Goal: Communication & Community: Answer question/provide support

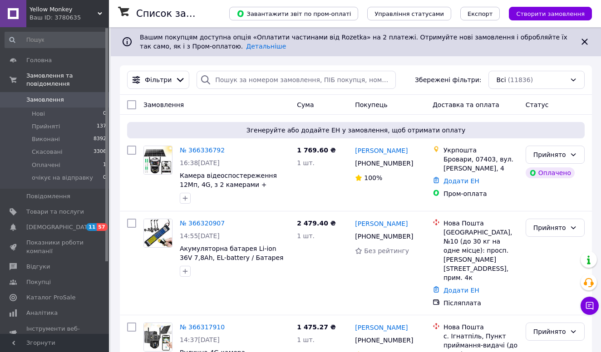
click at [59, 17] on div "Ваш ID: 3780635" at bounding box center [68, 18] width 79 height 8
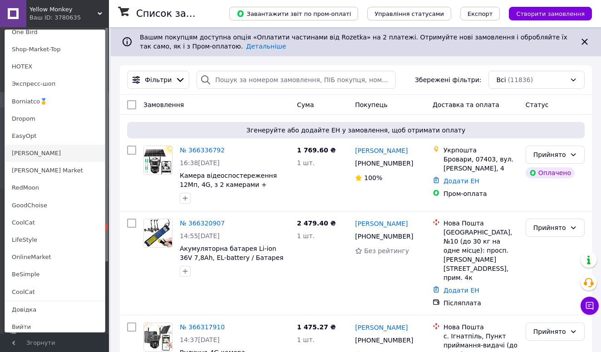
scroll to position [620, 0]
click at [28, 146] on link "[PERSON_NAME]" at bounding box center [55, 154] width 100 height 17
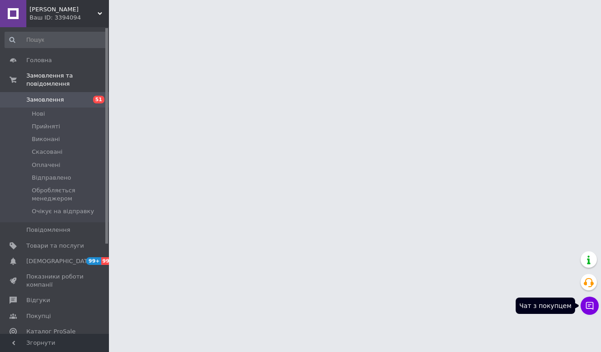
click at [591, 300] on button "Чат з покупцем" at bounding box center [589, 306] width 18 height 18
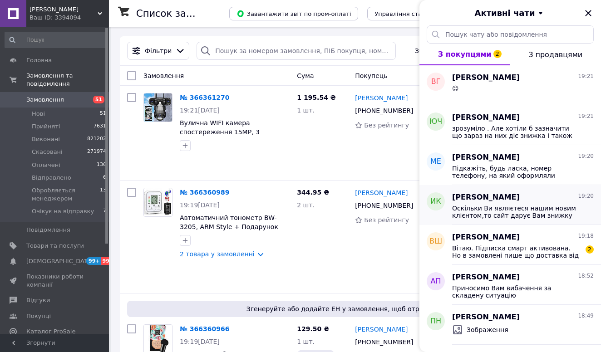
click at [474, 214] on span "Оскільки Ви являєтеся нашим новим клієнтом,то сайт дарує Вам знижку до -40% на …" at bounding box center [516, 212] width 129 height 15
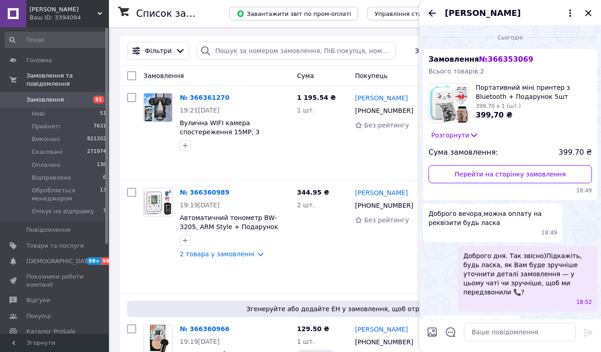
scroll to position [208, 0]
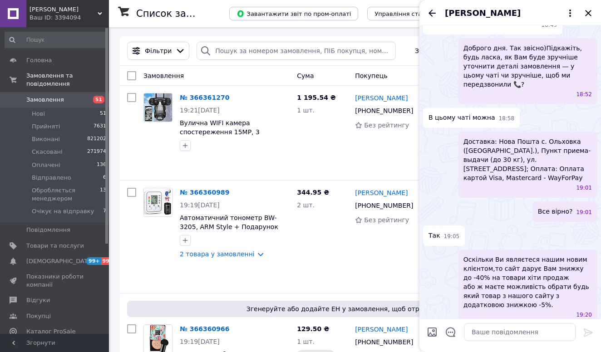
click at [434, 329] on input "Завантажити файли" at bounding box center [431, 332] width 11 height 11
type input "C:\fakepath\photo_2025-02-22 11.12.15.jpeg"
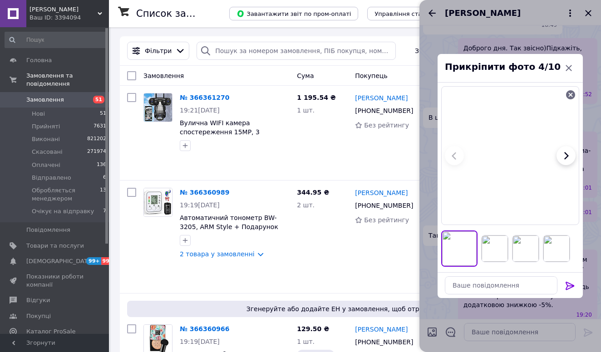
click at [565, 286] on icon at bounding box center [569, 285] width 11 height 11
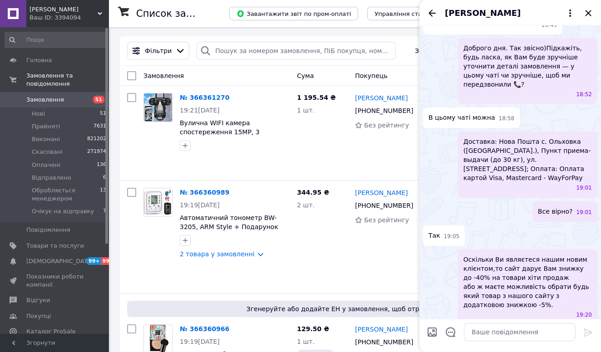
scroll to position [542, 0]
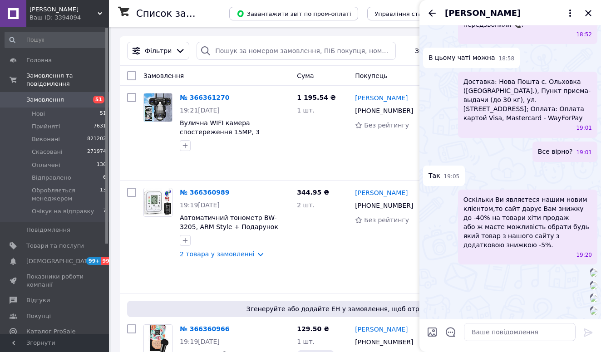
click at [430, 332] on input "Завантажити файли" at bounding box center [431, 332] width 11 height 11
type input "C:\fakepath\photo_2025-07-23 10.23.32.jpeg"
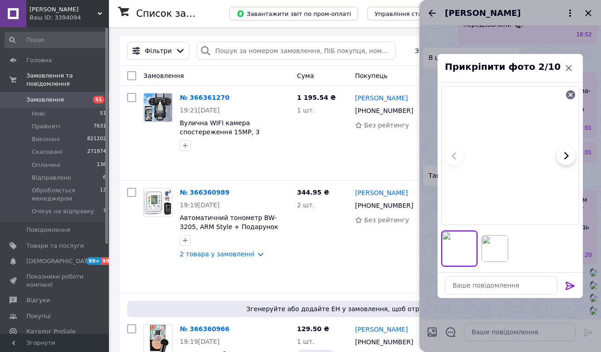
click at [570, 286] on icon at bounding box center [569, 286] width 9 height 8
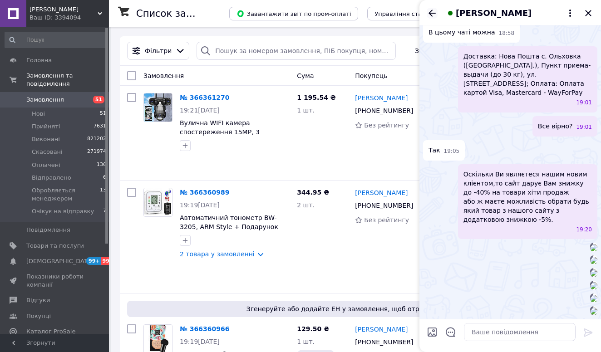
scroll to position [990, 0]
click at [432, 15] on icon "Назад" at bounding box center [431, 13] width 11 height 11
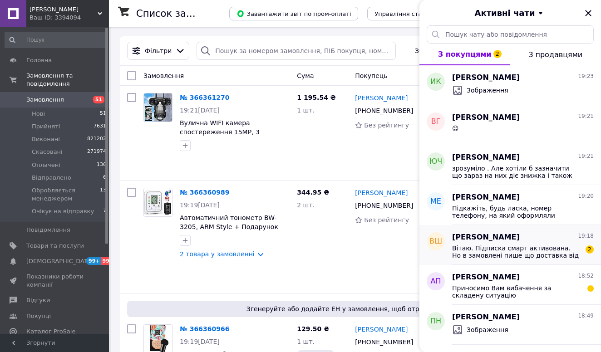
click at [498, 253] on span "Вітаю. Підписка смарт активована. Но в замовлені пише що доставка від 60 грн. Ц…" at bounding box center [516, 251] width 129 height 15
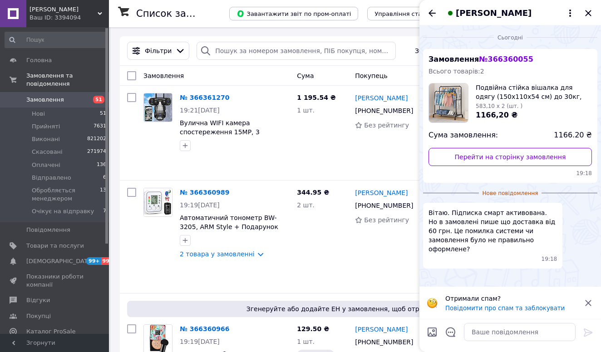
click at [498, 58] on span "№ 366360055" at bounding box center [506, 59] width 54 height 9
copy span "366360055"
click at [230, 51] on input "search" at bounding box center [295, 51] width 199 height 18
paste input "366360055"
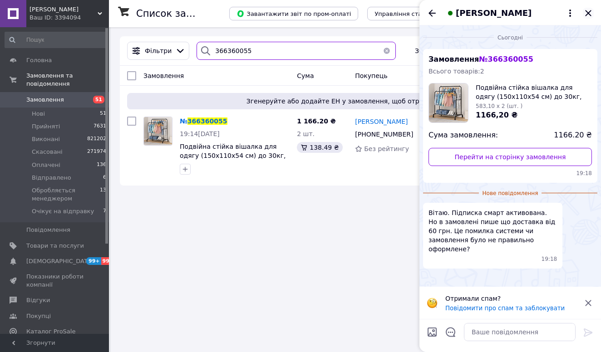
type input "366360055"
click at [586, 11] on icon "Закрити" at bounding box center [588, 13] width 6 height 6
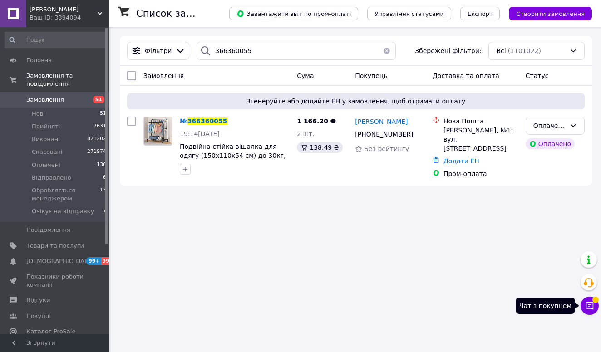
click at [589, 307] on icon at bounding box center [589, 305] width 9 height 9
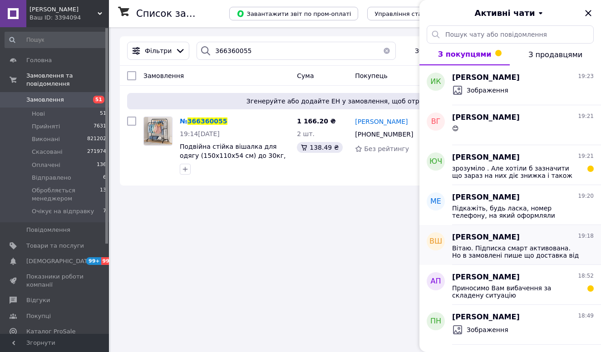
click at [510, 257] on span "Вітаю. Підписка смарт активована. Но в замовлені пише що доставка від 60 грн. Ц…" at bounding box center [516, 251] width 129 height 15
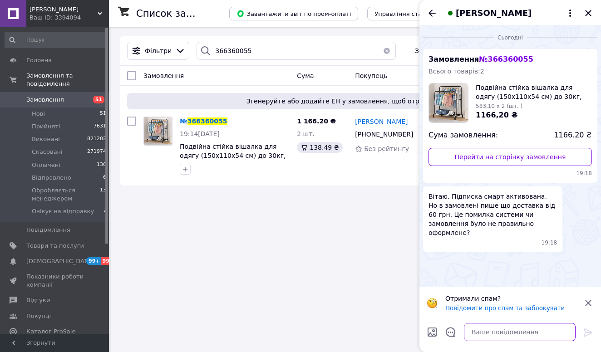
click at [484, 327] on textarea at bounding box center [520, 332] width 112 height 18
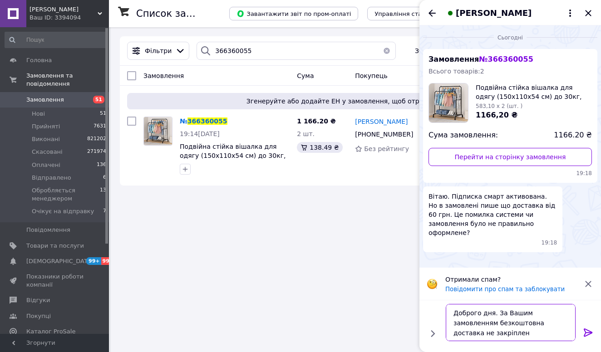
type textarea "Доброго дня. За Вашим замовленням безкоштовна доставка не закріплена"
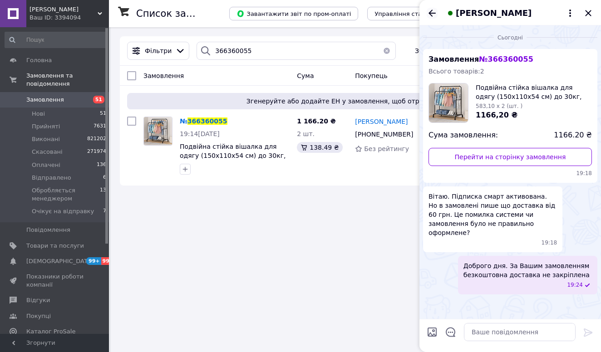
click at [431, 14] on icon "Назад" at bounding box center [431, 13] width 11 height 11
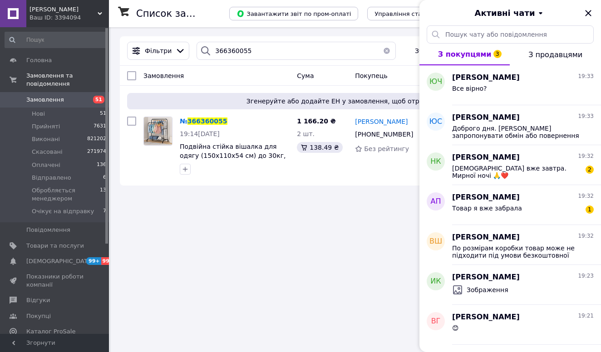
click at [40, 15] on div "Ваш ID: 3394094" at bounding box center [68, 18] width 79 height 8
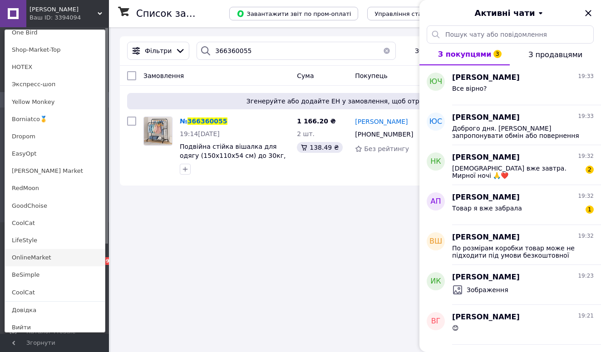
scroll to position [620, 0]
click at [45, 250] on link "OnlineMarket" at bounding box center [55, 257] width 100 height 17
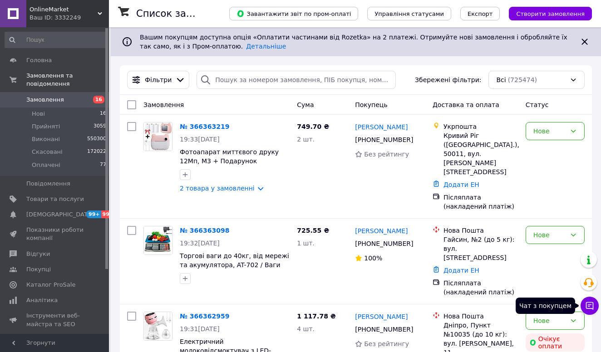
click at [586, 306] on icon at bounding box center [590, 306] width 8 height 8
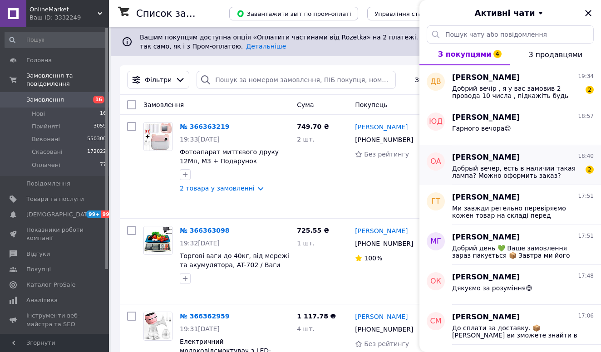
click at [505, 180] on div "[PERSON_NAME] 18:40 Добрый вечер, есть в наличии такая лампа? Можно оформить за…" at bounding box center [526, 165] width 149 height 40
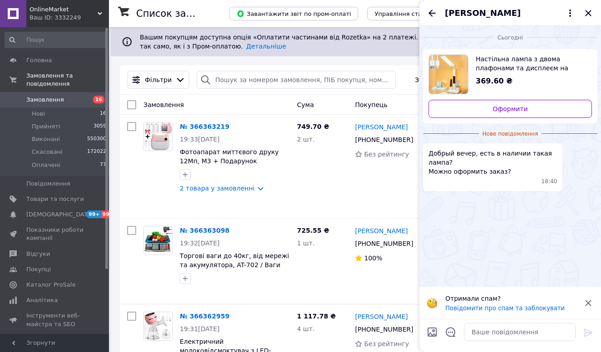
click at [497, 71] on span "Настільна лампа з двома плафонами та дисплеєм на акумуляторі / Світлодіодна лам…" at bounding box center [529, 63] width 109 height 18
click at [485, 329] on textarea at bounding box center [520, 332] width 112 height 18
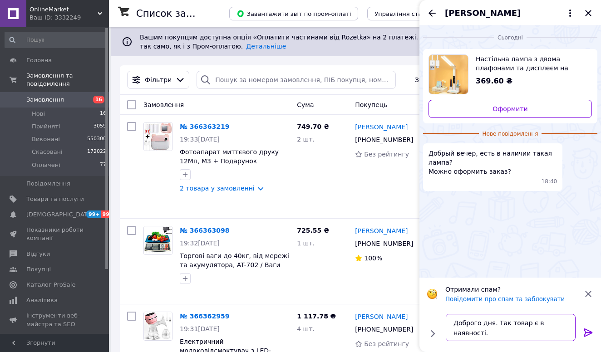
paste textarea "Скажіть, будь ласка, як Вам зручніше оформити замовлення — тут у чаті чи зручні…"
type textarea "Доброго дня. Так товар є в наявності. Скажіть, будь ласка, як Вам зручніше офор…"
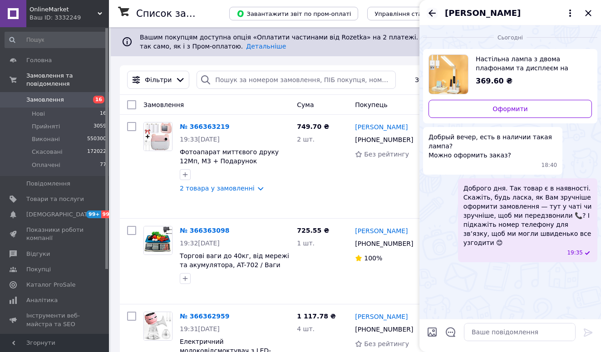
click at [429, 10] on icon "Назад" at bounding box center [431, 13] width 11 height 11
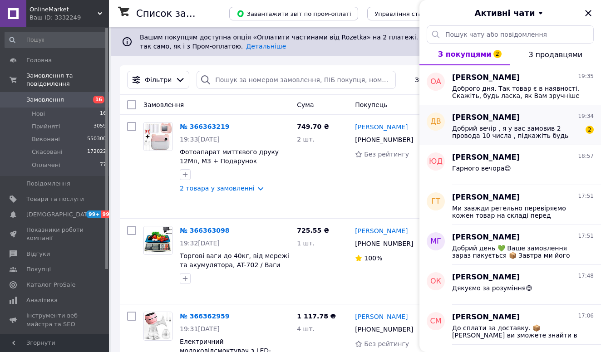
click at [519, 134] on span "Добрий вечір , я у вас замовив 2 провода 10 числа , підкажіть будь ласка , коли…" at bounding box center [516, 132] width 129 height 15
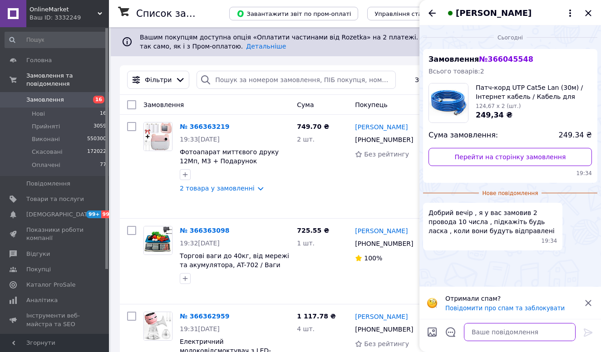
click at [488, 338] on textarea at bounding box center [520, 332] width 112 height 18
paste textarea "Добрий день 💚 Ваше замовлення зараз пакується 📦 Завтра ми його відправимо, ваш …"
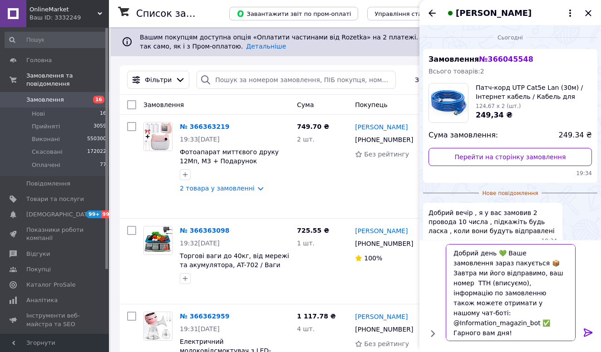
click at [467, 282] on textarea "Добрий день 💚 Ваше замовлення зараз пакується 📦 Завтра ми його відправимо, ваш …" at bounding box center [510, 292] width 130 height 97
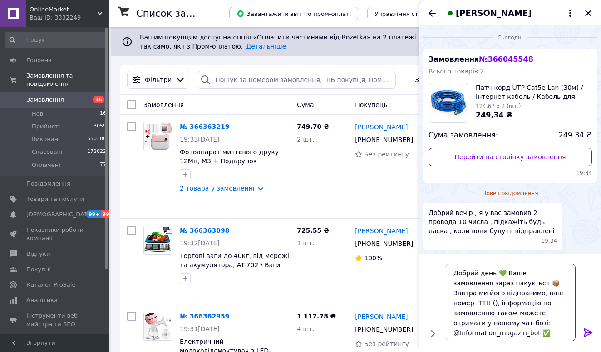
paste textarea "20451268476166"
type textarea "Добрий день 💚 Ваше замовлення зараз пакується 📦 Завтра ми його відправимо, ваш …"
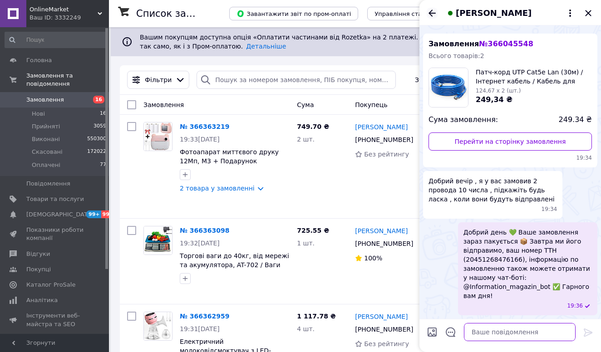
scroll to position [15, 0]
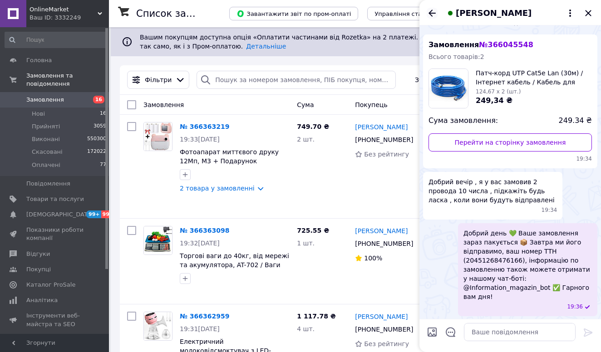
click at [430, 10] on icon "Назад" at bounding box center [431, 13] width 11 height 11
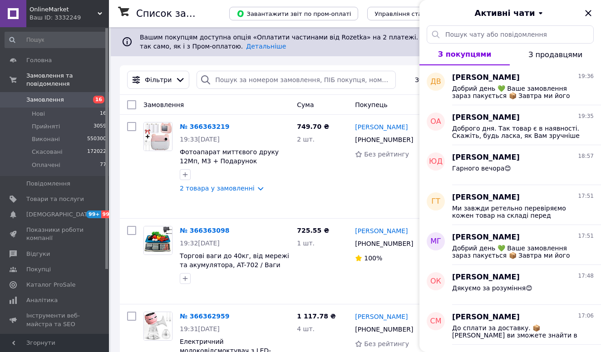
click at [85, 11] on span "OnlineMarket" at bounding box center [63, 9] width 68 height 8
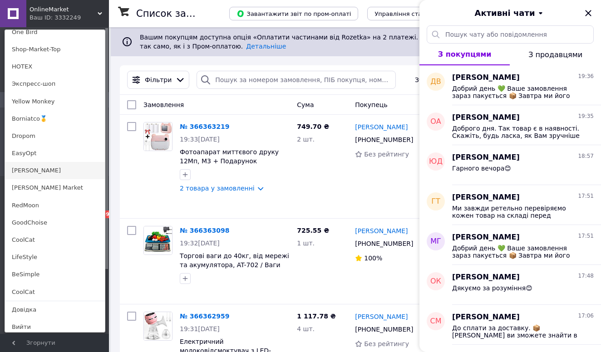
scroll to position [620, 0]
click at [27, 169] on link "[PERSON_NAME]" at bounding box center [55, 171] width 100 height 17
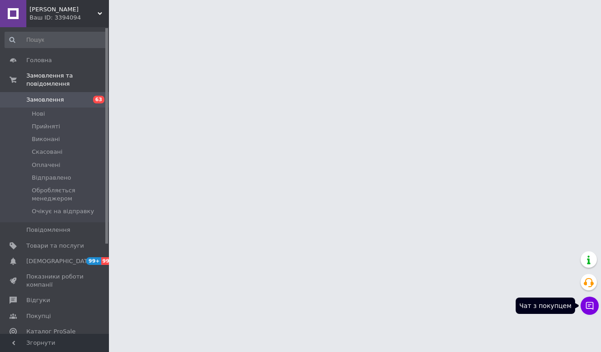
click at [591, 308] on icon at bounding box center [590, 306] width 8 height 8
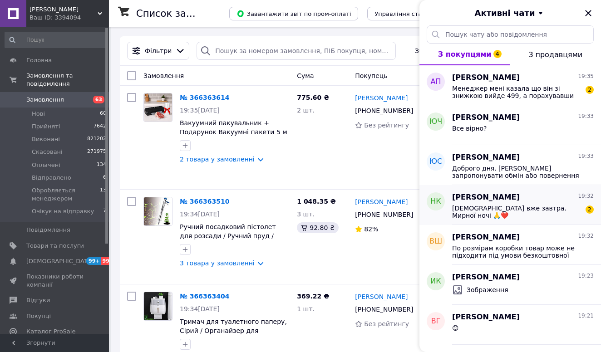
click at [502, 202] on span "Наталія Кірєєва" at bounding box center [486, 197] width 68 height 10
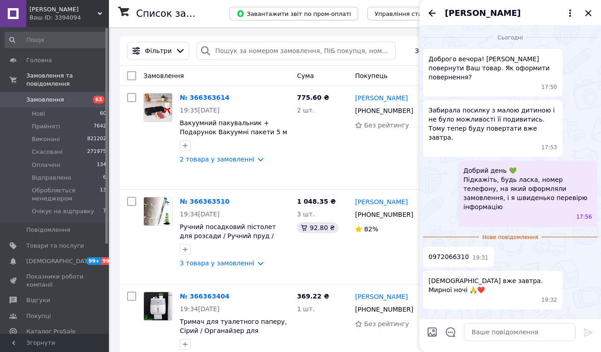
click at [445, 252] on span "0972066310" at bounding box center [448, 257] width 40 height 10
copy span "0972066310"
click at [507, 327] on textarea at bounding box center [520, 332] width 112 height 18
paste textarea "Щоб ми могли швидко вирішити питання з обміном або поверненням, будь ласка, пер…"
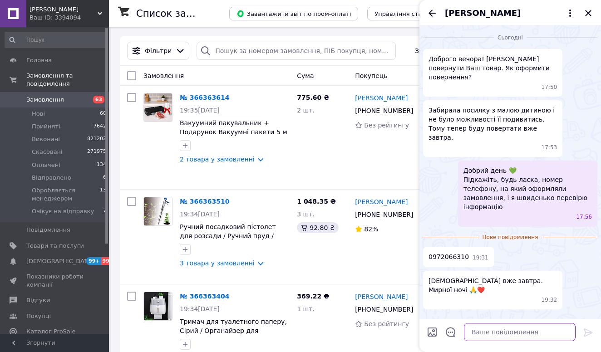
type textarea "Щоб ми могли швидко вирішити питання з обміном або поверненням, будь ласка, пер…"
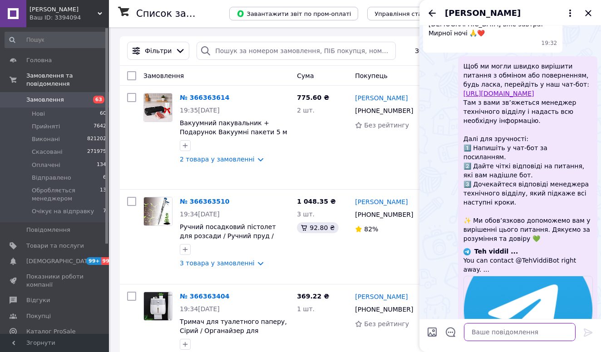
scroll to position [239, 0]
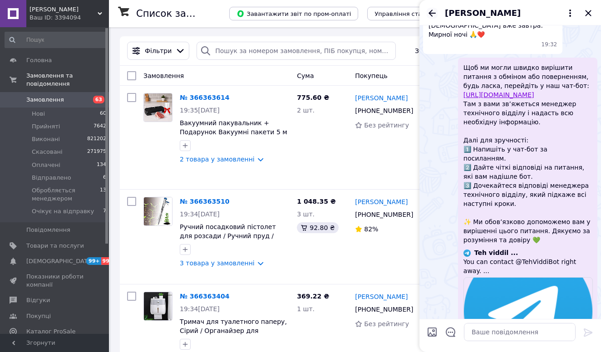
click at [432, 9] on icon "Назад" at bounding box center [431, 13] width 11 height 11
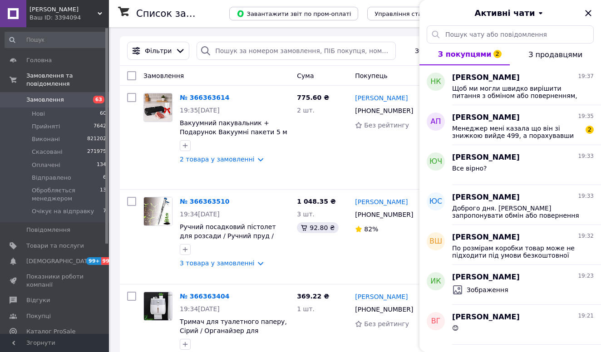
click at [74, 18] on div "Ваш ID: 3394094" at bounding box center [68, 18] width 79 height 8
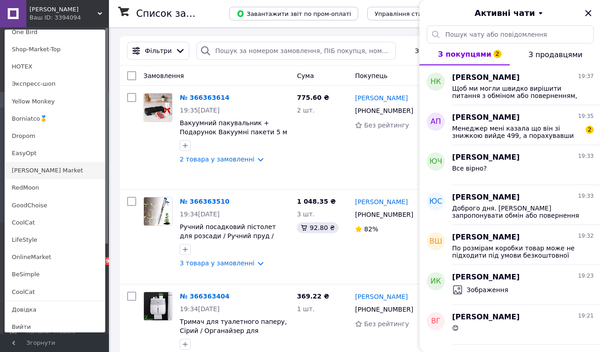
scroll to position [620, 0]
click at [36, 189] on link "RedMoon" at bounding box center [55, 188] width 100 height 17
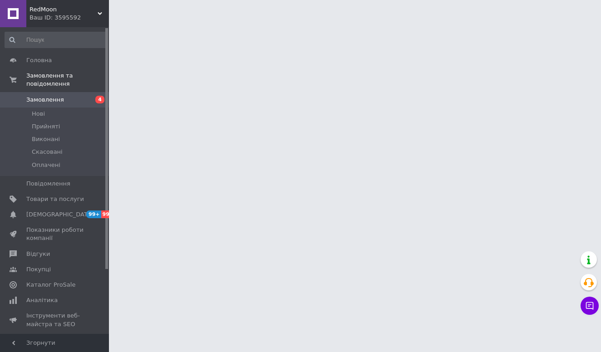
click at [586, 308] on icon at bounding box center [589, 305] width 9 height 9
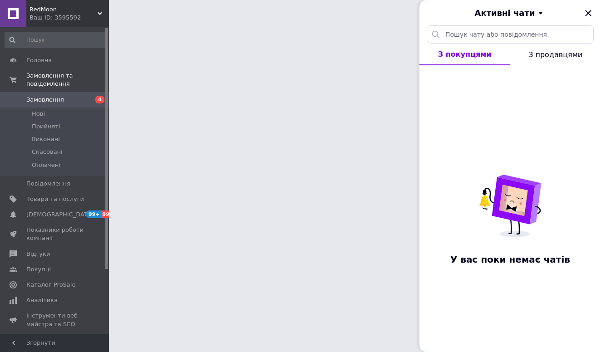
click at [69, 17] on div "Ваш ID: 3595592" at bounding box center [68, 18] width 79 height 8
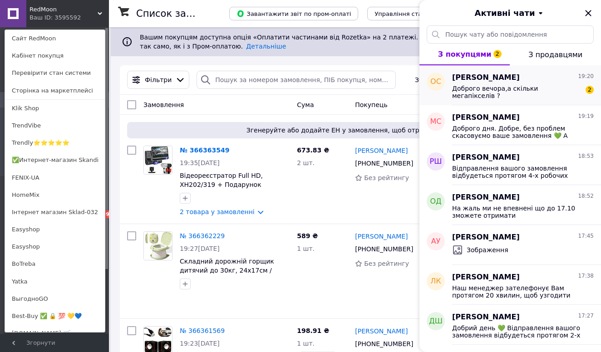
click at [514, 88] on span "Доброго вечора,а скільки мегапікселів ?" at bounding box center [516, 92] width 129 height 15
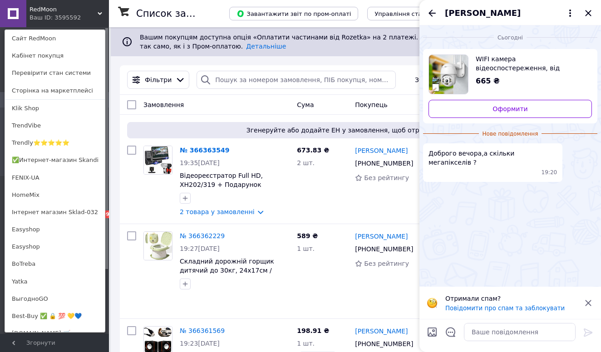
click at [503, 70] on span "WIFI камера відеоспостереження, від мережі, CAMERA CAM / Поворотна IP камера зо…" at bounding box center [529, 63] width 109 height 18
click at [481, 332] on textarea at bounding box center [520, 332] width 112 height 18
paste textarea "Роздільна здатність: 2MP"
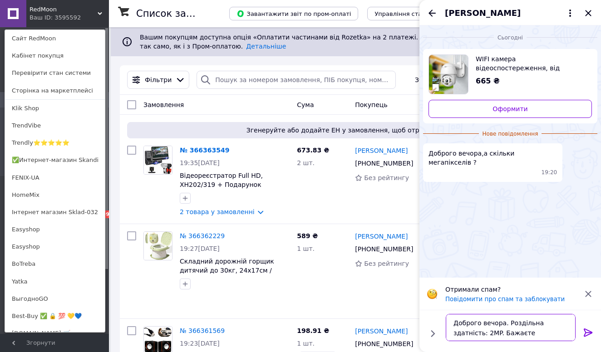
type textarea "Доброго вечора. Роздільна здатність: 2MP. Бажаєте замовити?"
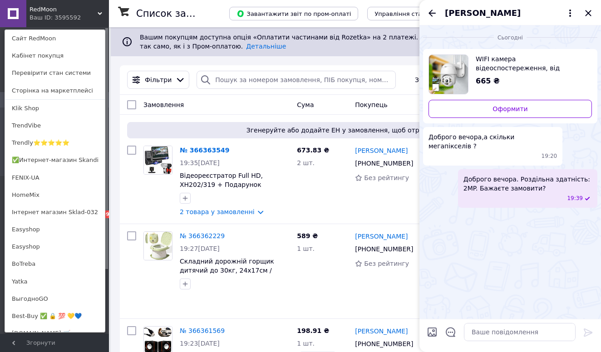
click at [429, 20] on div "Орест Стефанишин" at bounding box center [509, 12] width 181 height 25
click at [429, 13] on icon "Назад" at bounding box center [431, 13] width 7 height 7
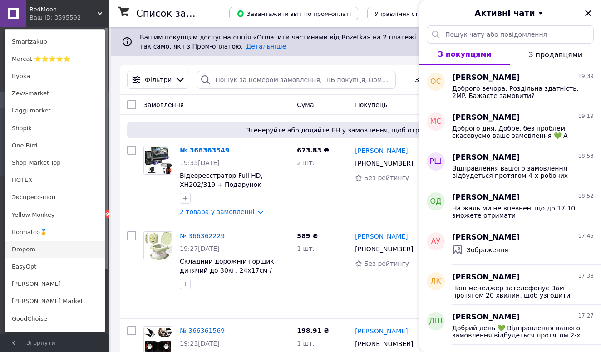
scroll to position [557, 0]
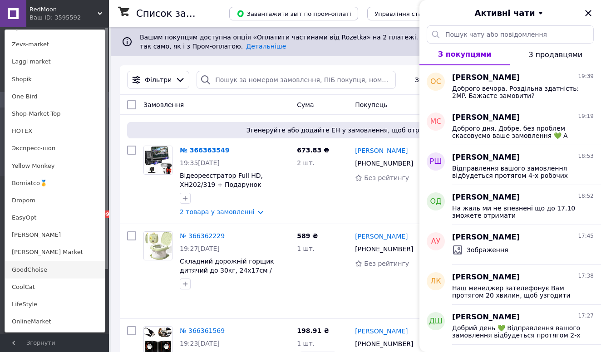
click at [49, 262] on link "GoodChoise" at bounding box center [55, 269] width 100 height 17
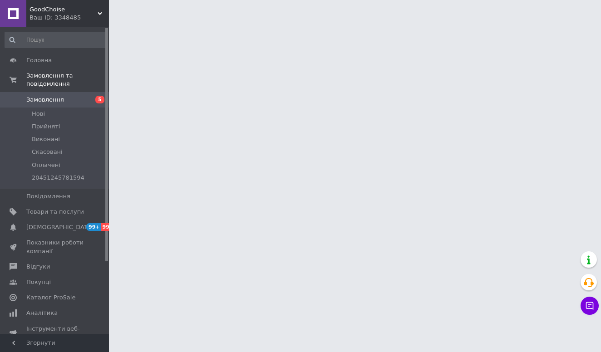
click at [586, 311] on button "Чат з покупцем" at bounding box center [589, 306] width 18 height 18
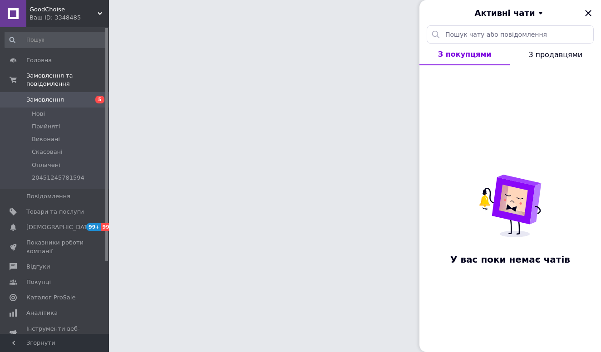
drag, startPoint x: 69, startPoint y: 7, endPoint x: 69, endPoint y: 30, distance: 23.6
click at [69, 7] on span "GoodChoise" at bounding box center [63, 9] width 68 height 8
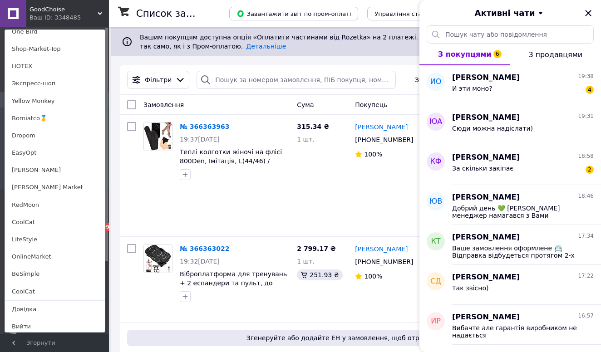
scroll to position [620, 0]
click at [493, 174] on div "За скільки закіпає" at bounding box center [482, 171] width 61 height 13
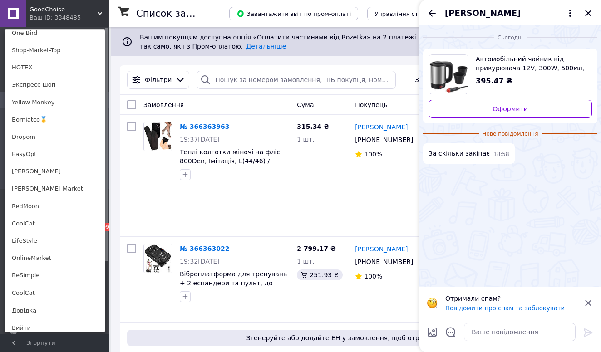
click at [510, 68] on span "Автомобільний чайник від прикурювача 12V, 300W, 500мл, СВ 2848 / Електрочайник …" at bounding box center [529, 63] width 109 height 18
click at [484, 331] on textarea at bounding box center [520, 332] width 112 height 18
paste textarea "Автомобільний чайник на 12V з потужністю 300W і об'ємом 500 мл зазвичай закипає…"
type textarea "Доброго вечора. Автомобільний чайник на 12V з потужністю 300W і об'ємом 500 мл …"
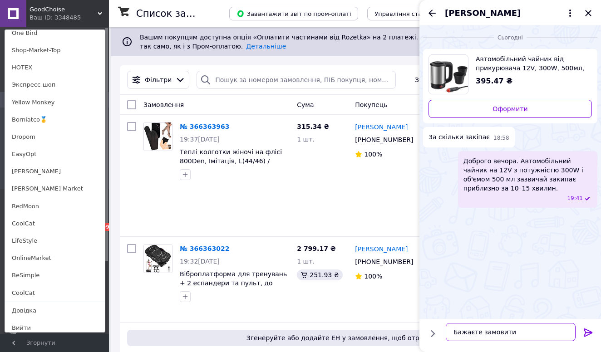
type textarea "Бажаєте замовити?"
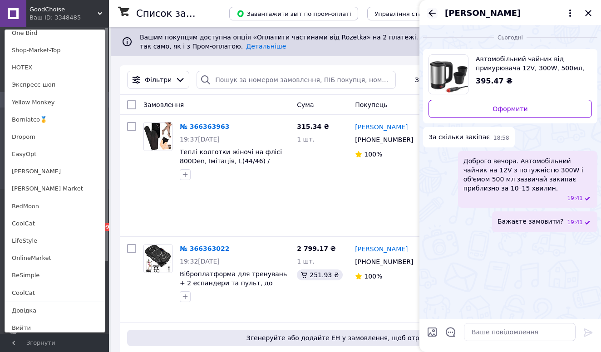
click at [433, 13] on icon "Назад" at bounding box center [431, 13] width 7 height 7
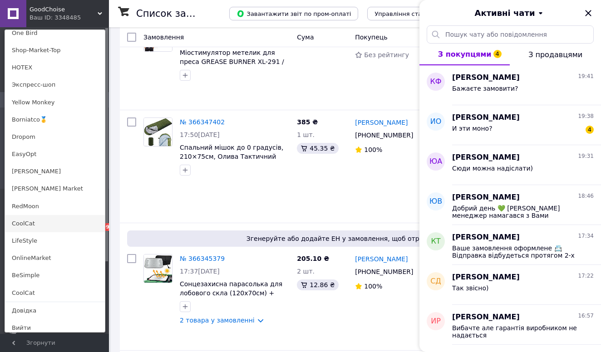
scroll to position [889, 0]
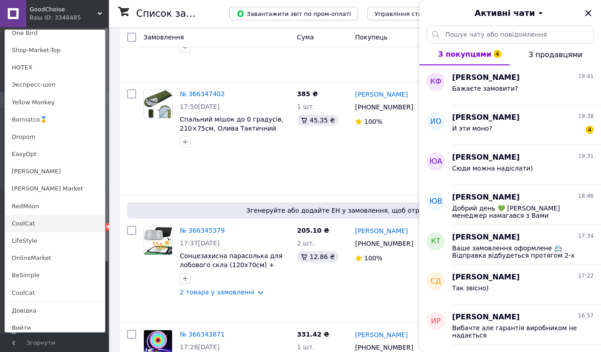
click at [17, 222] on link "CoolCat" at bounding box center [55, 223] width 100 height 17
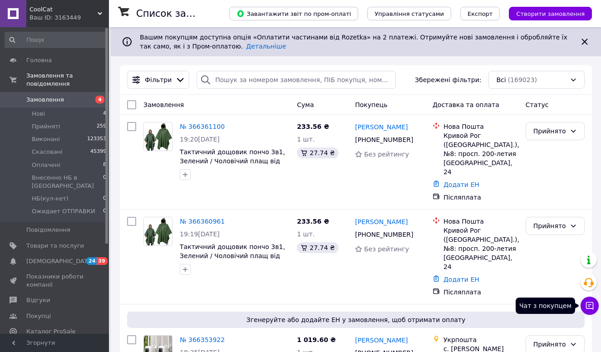
click at [588, 310] on icon at bounding box center [589, 305] width 9 height 9
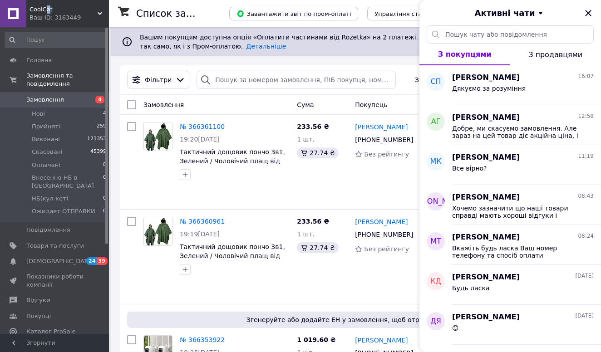
click at [48, 11] on span "CoolCat" at bounding box center [63, 9] width 68 height 8
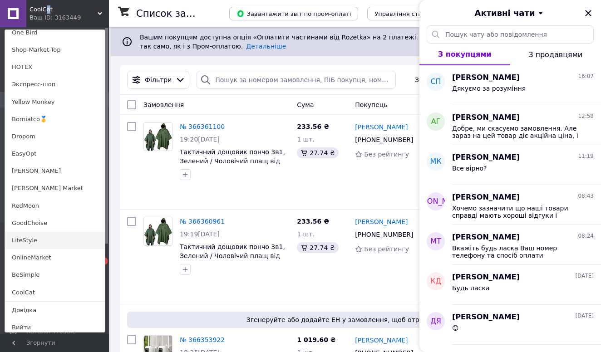
scroll to position [620, 0]
click at [20, 238] on link "LifeStyle" at bounding box center [55, 240] width 100 height 17
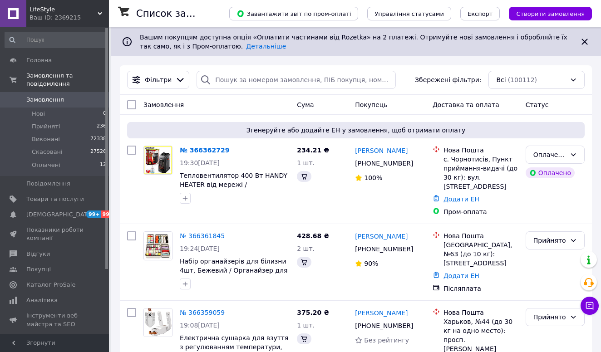
click at [591, 315] on div "Чат з покупцем Тех підтримка Чат з покупцем" at bounding box center [589, 283] width 18 height 70
click at [587, 300] on button "Чат з покупцем" at bounding box center [589, 306] width 18 height 18
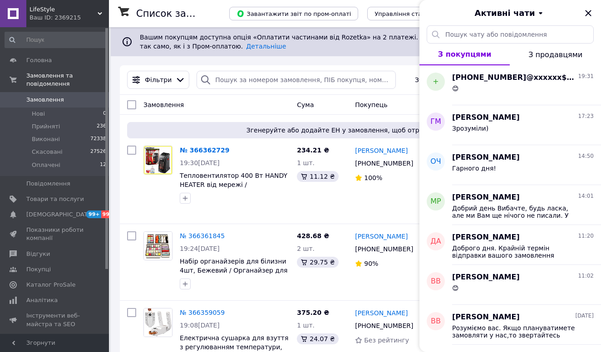
click at [64, 19] on div "Ваш ID: 2369215" at bounding box center [68, 18] width 79 height 8
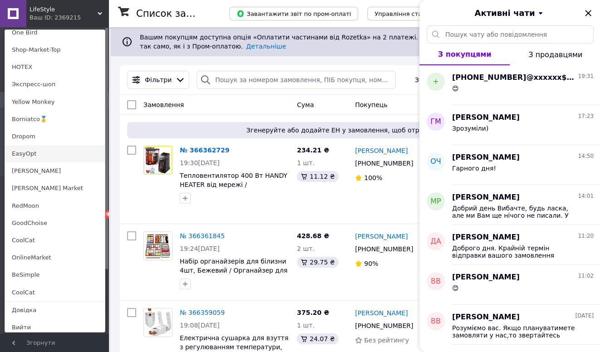
scroll to position [620, 0]
click at [33, 154] on link "EasyOpt" at bounding box center [55, 154] width 100 height 17
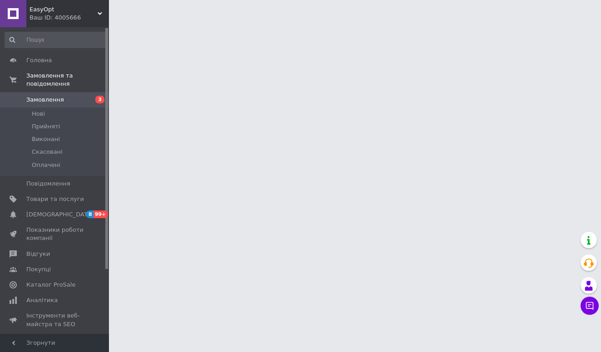
click at [583, 305] on button "Чат з покупцем" at bounding box center [589, 306] width 18 height 18
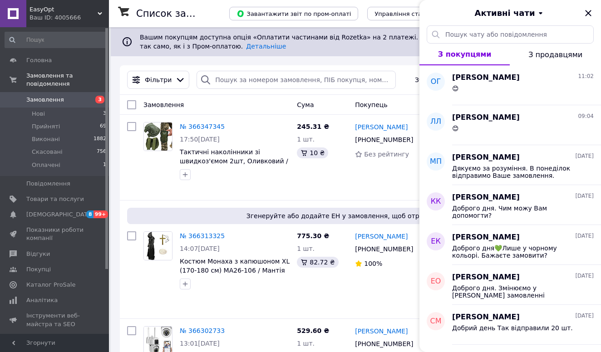
click at [63, 18] on div "Ваш ID: 4005666" at bounding box center [68, 18] width 79 height 8
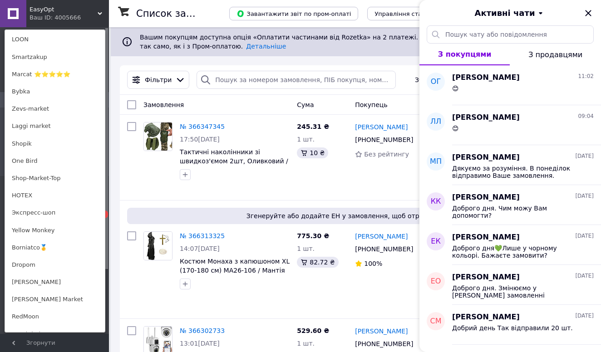
scroll to position [455, 0]
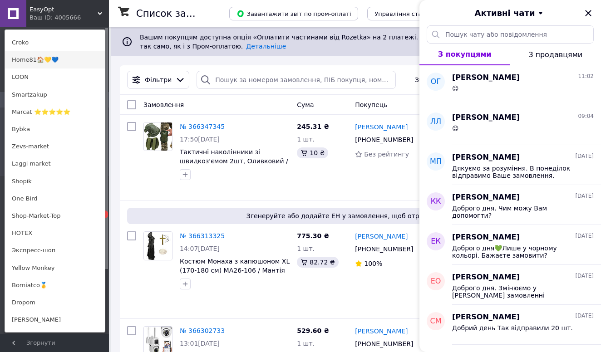
click at [58, 57] on link "Home81🏠💛💙" at bounding box center [55, 59] width 100 height 17
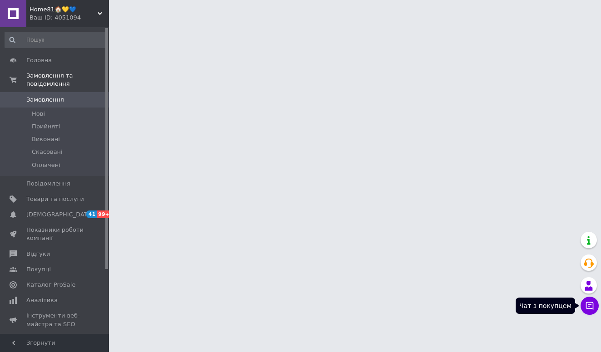
click at [592, 309] on icon at bounding box center [590, 306] width 8 height 8
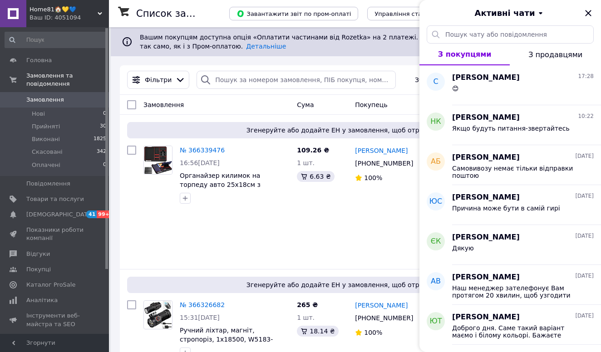
click at [55, 16] on div "Ваш ID: 4051094" at bounding box center [68, 18] width 79 height 8
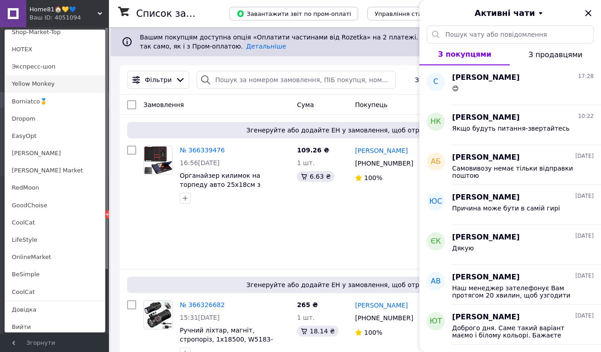
scroll to position [620, 0]
click at [49, 78] on link "Yellow Monkey" at bounding box center [55, 84] width 100 height 17
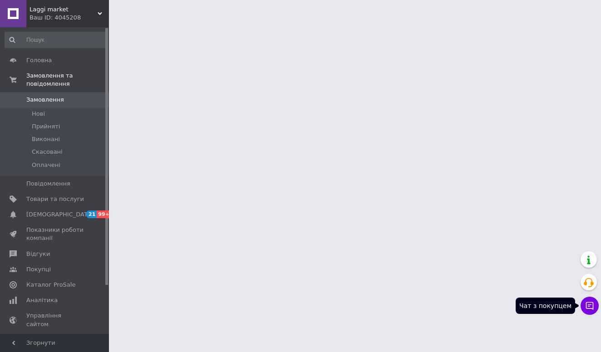
click at [588, 301] on icon at bounding box center [589, 305] width 9 height 9
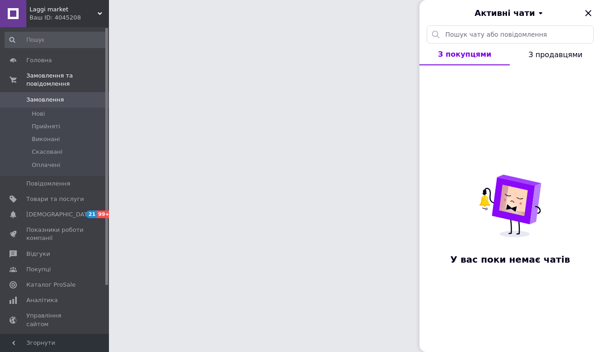
click at [39, 15] on div "Ваш ID: 4045208" at bounding box center [68, 18] width 79 height 8
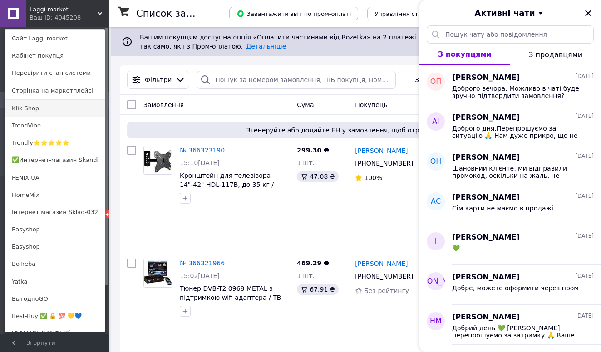
click at [46, 110] on link "Klik Shop" at bounding box center [55, 108] width 100 height 17
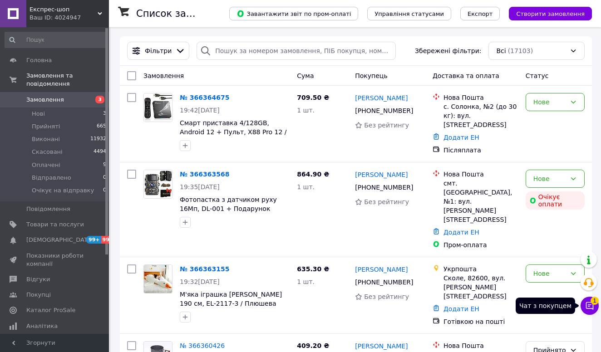
click at [584, 301] on button "Чат з покупцем 1" at bounding box center [589, 306] width 18 height 18
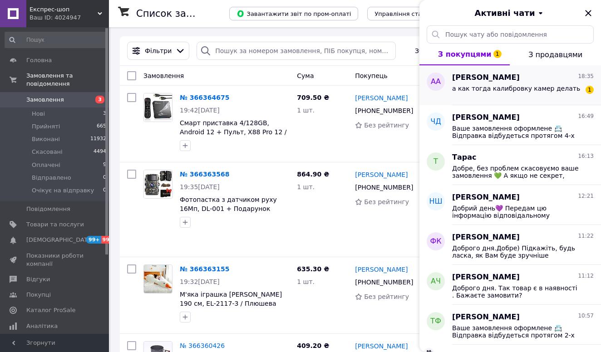
click at [484, 86] on span "а как тогда калибровку камер делать" at bounding box center [516, 88] width 128 height 7
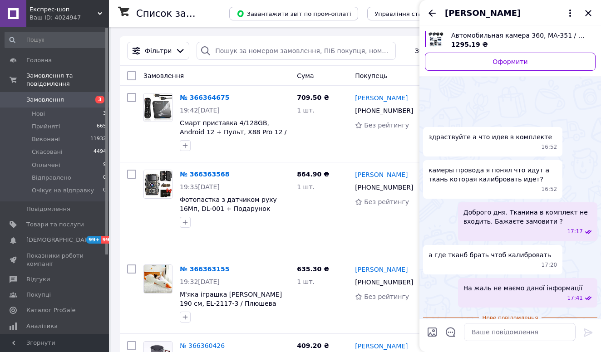
scroll to position [32, 0]
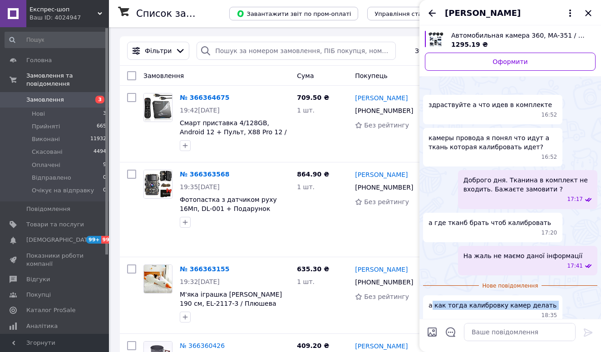
drag, startPoint x: 430, startPoint y: 296, endPoint x: 550, endPoint y: 295, distance: 120.2
click at [550, 295] on div "а как тогда калибровку камер делать 18:35" at bounding box center [492, 309] width 139 height 29
click at [475, 37] on span "Автомобильная камера 360, MA-351 / Панорамная камера для автомобиля / Панорамна…" at bounding box center [519, 35] width 137 height 9
drag, startPoint x: 432, startPoint y: 294, endPoint x: 550, endPoint y: 292, distance: 118.0
click at [551, 295] on div "а как тогда калибровку камер делать 18:35" at bounding box center [492, 309] width 139 height 29
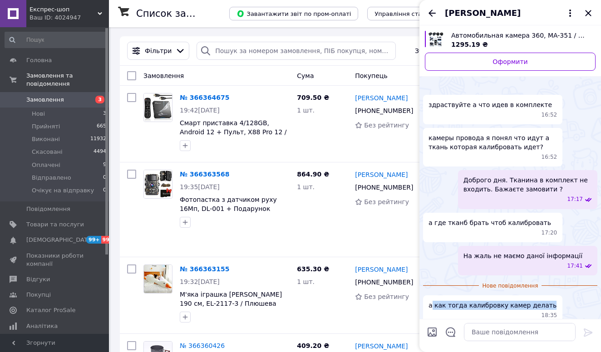
copy span "как тогда калибровку камер делать"
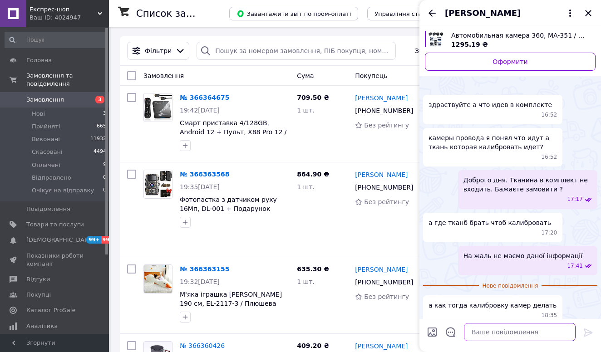
click at [484, 331] on textarea at bounding box center [520, 332] width 112 height 18
paste textarea "Більшість систем 360 камер постачаються з власним програмним забезпеченням для …"
type textarea "Більшість систем 360 камер постачаються з власним програмним забезпеченням для …"
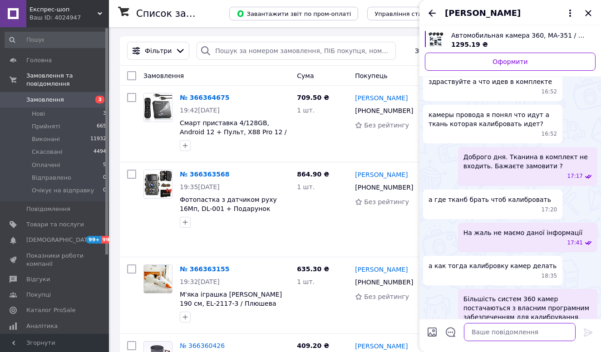
scroll to position [62, 0]
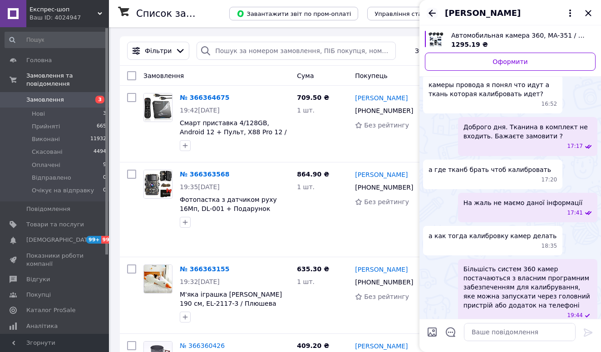
click at [430, 15] on icon "Назад" at bounding box center [431, 13] width 11 height 11
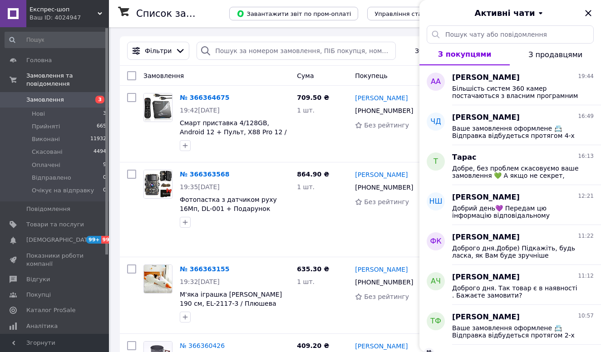
click at [83, 21] on div "Ваш ID: 4024947" at bounding box center [68, 18] width 79 height 8
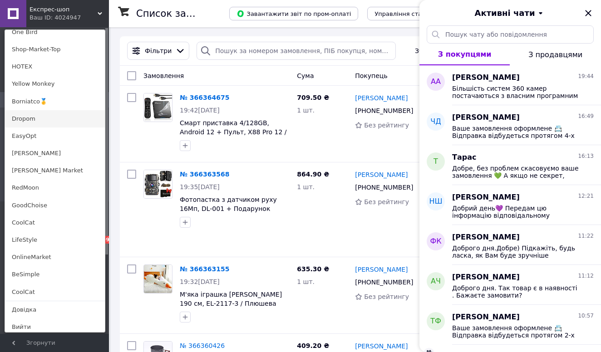
scroll to position [620, 0]
click at [44, 99] on link "Borniatco🥇" at bounding box center [55, 102] width 100 height 17
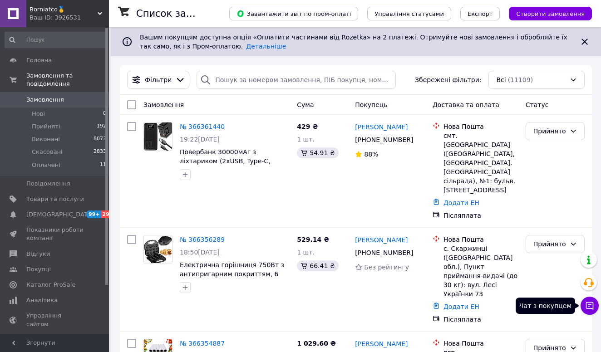
click at [585, 305] on icon at bounding box center [589, 305] width 9 height 9
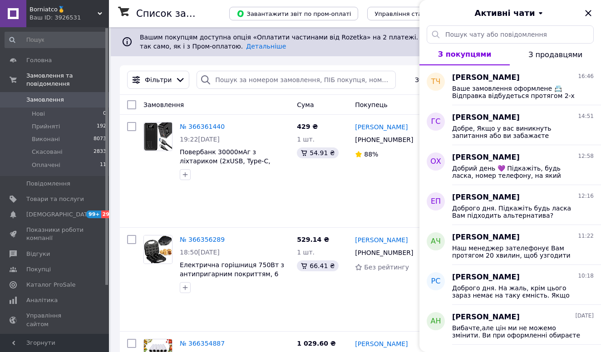
click at [71, 8] on span "Borniatco🥇" at bounding box center [63, 9] width 68 height 8
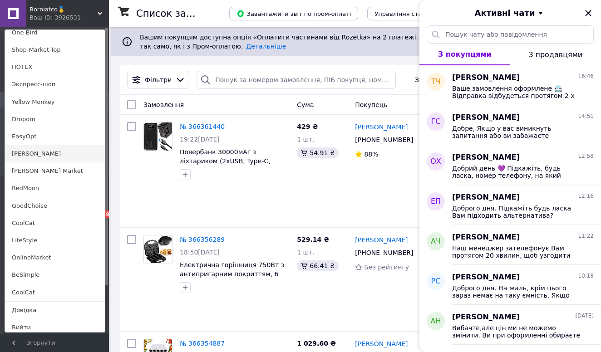
scroll to position [620, 0]
click at [27, 151] on link "[PERSON_NAME]" at bounding box center [55, 154] width 100 height 17
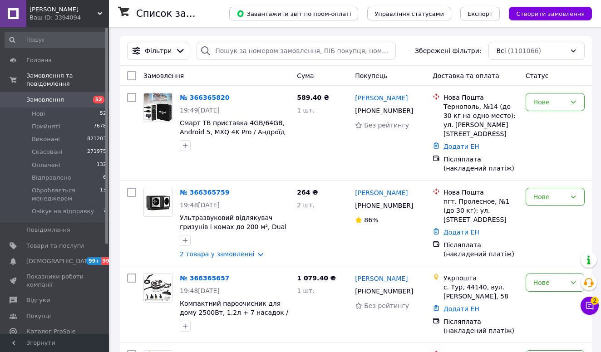
click at [590, 299] on button "Чат з покупцем 2" at bounding box center [589, 306] width 18 height 18
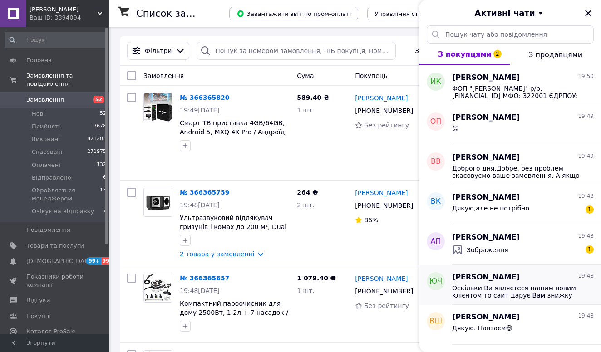
click at [493, 285] on span "Оскільки Ви являєтеся нашим новим клієнтом,то сайт дарує Вам знижку до -40% на …" at bounding box center [516, 291] width 129 height 15
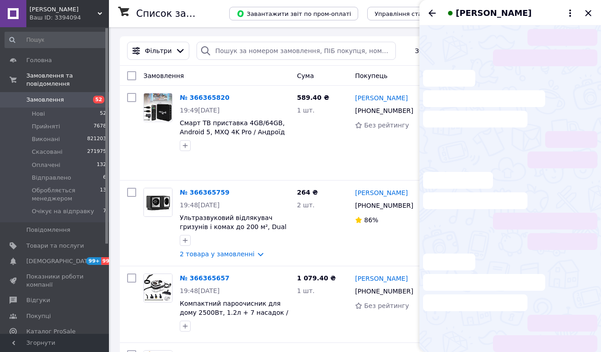
scroll to position [373, 0]
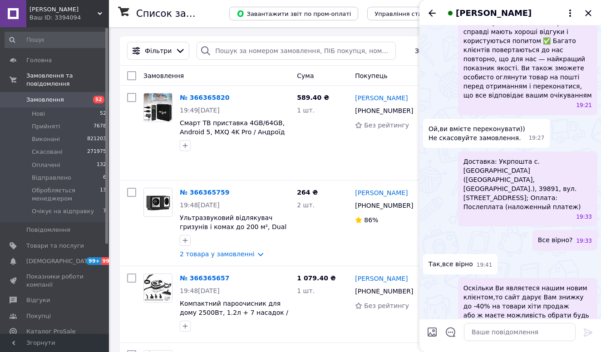
click at [436, 332] on input "Завантажити файли" at bounding box center [431, 332] width 11 height 11
type input "C:\fakepath\photo_[DATE] [DATE].jpeg"
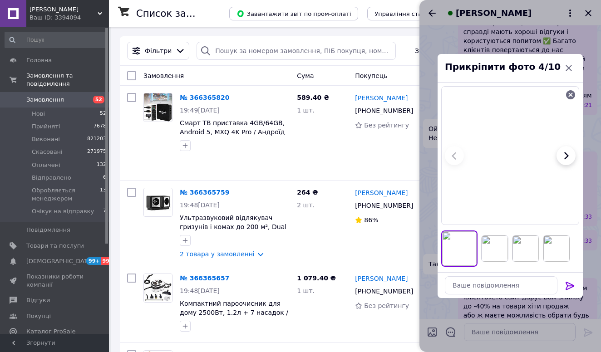
click at [568, 282] on icon at bounding box center [569, 285] width 11 height 11
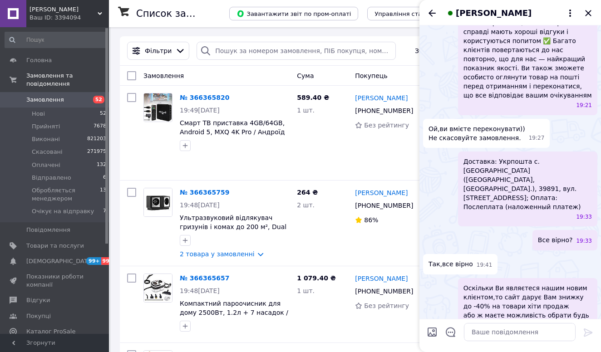
scroll to position [707, 0]
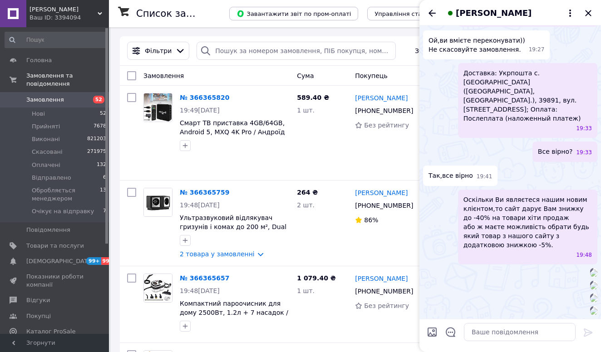
click at [436, 332] on input "Завантажити файли" at bounding box center [431, 332] width 11 height 11
type input "C:\fakepath\photo_2025-07-23 10.23.32.jpeg"
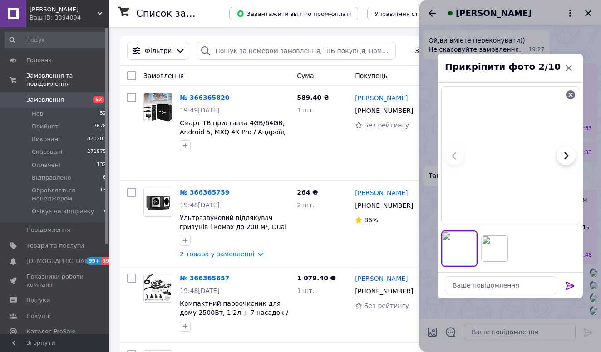
click at [571, 283] on icon at bounding box center [569, 285] width 11 height 11
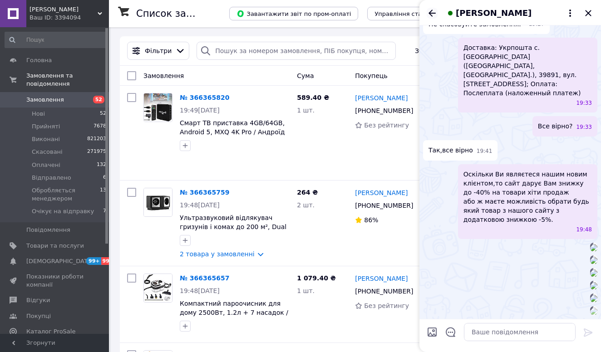
scroll to position [1155, 0]
click at [431, 15] on icon "Назад" at bounding box center [431, 13] width 7 height 7
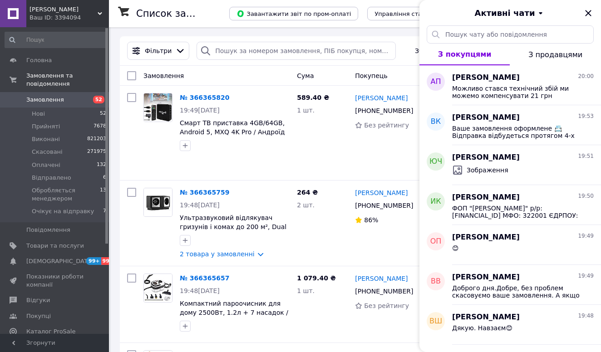
click at [78, 19] on div "Ваш ID: 3394094" at bounding box center [68, 18] width 79 height 8
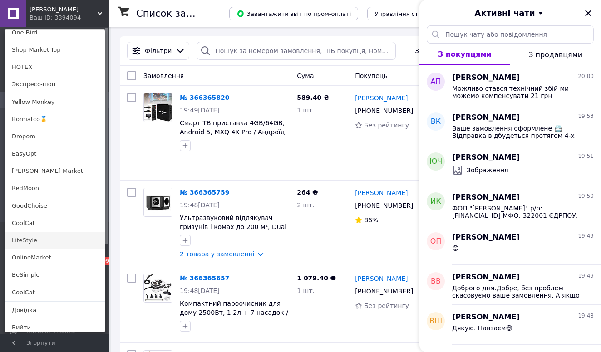
scroll to position [620, 0]
click at [40, 254] on link "OnlineMarket" at bounding box center [55, 257] width 100 height 17
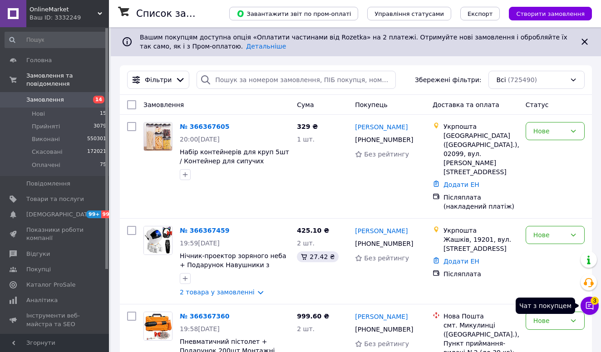
click at [591, 304] on icon at bounding box center [589, 305] width 9 height 9
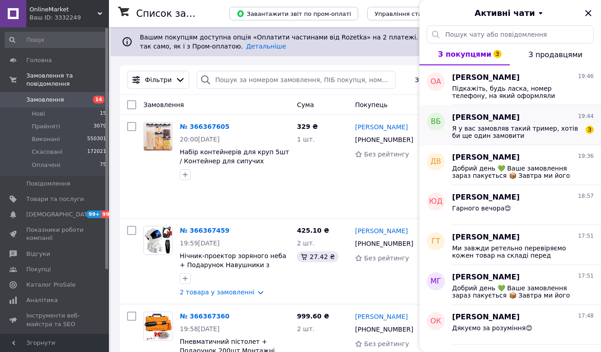
click at [523, 136] on span "Я у вас замовляв такий тример, хотів би ще один замовити" at bounding box center [516, 132] width 129 height 15
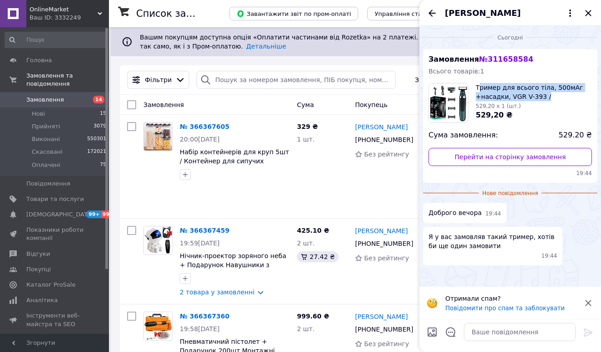
drag, startPoint x: 478, startPoint y: 86, endPoint x: 544, endPoint y: 96, distance: 67.0
click at [544, 96] on span "Тример для всього тіла, 500мАг +насадки, VGR V-393 / Електробритва / Тример для…" at bounding box center [533, 92] width 116 height 18
drag, startPoint x: 544, startPoint y: 96, endPoint x: 478, endPoint y: 88, distance: 66.8
click at [478, 88] on span "Тример для всього тіла, 500мАг +насадки, VGR V-393 / Електробритва / Тример для…" at bounding box center [533, 92] width 116 height 18
copy span "ример для всього тіла, 500мАг +насадки, VGR V-393"
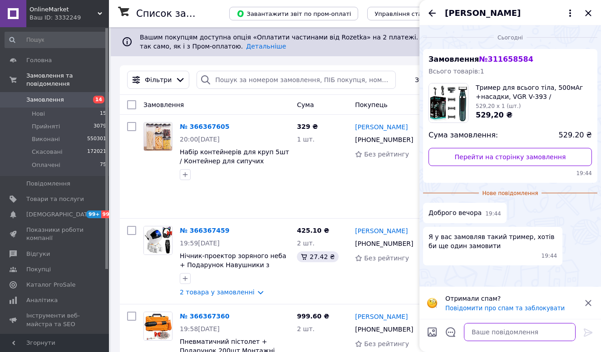
click at [481, 327] on textarea at bounding box center [520, 332] width 112 height 18
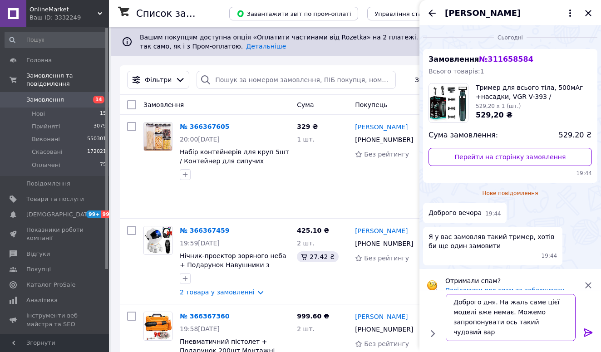
scroll to position [1, 0]
paste textarea "https://online-marketlviv.com.ua/ua/p2280925023-besprovodnaya-mashinka-dlya.html"
type textarea "Доброго дня. На жаль саме цієї моделі вже немає. Можемо запропонувати ось такий…"
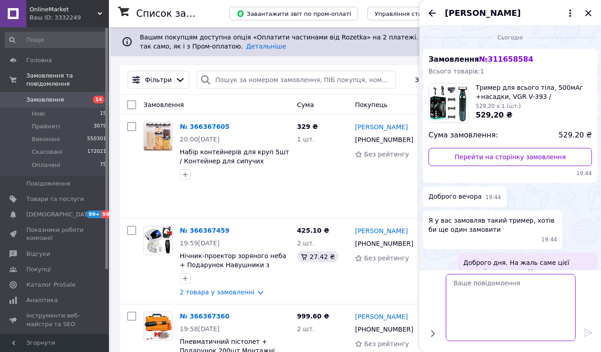
scroll to position [0, 0]
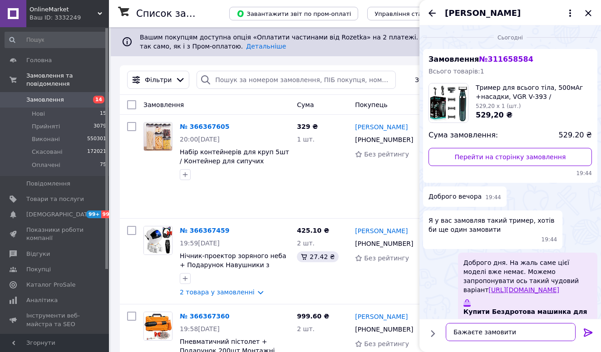
type textarea "Бажаєте замовити?"
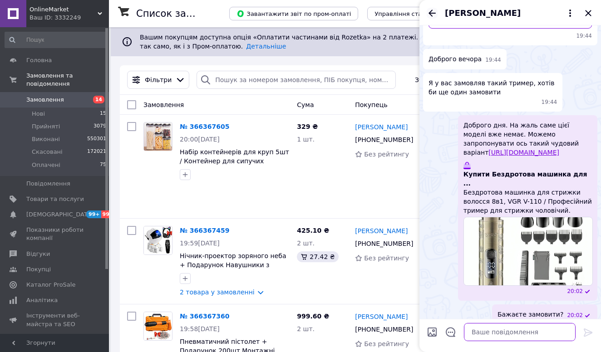
scroll to position [137, 0]
click at [426, 12] on icon "Назад" at bounding box center [431, 13] width 11 height 11
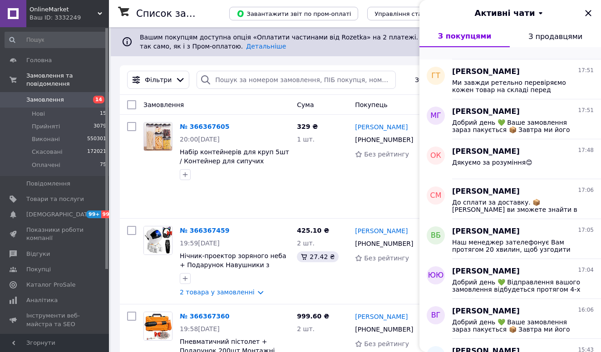
scroll to position [213, 0]
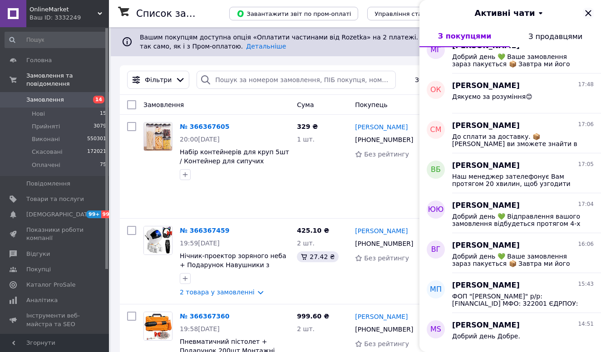
click at [589, 10] on icon "Закрити" at bounding box center [587, 13] width 11 height 11
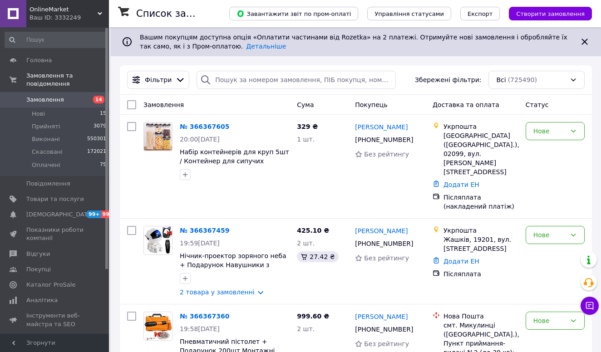
click at [77, 17] on div "Ваш ID: 3332249" at bounding box center [68, 18] width 79 height 8
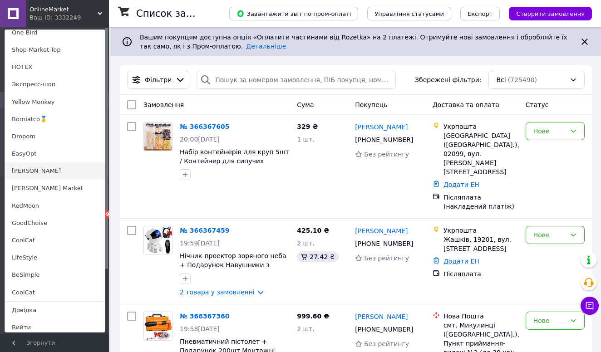
scroll to position [620, 0]
click at [45, 165] on link "[PERSON_NAME]" at bounding box center [55, 171] width 100 height 17
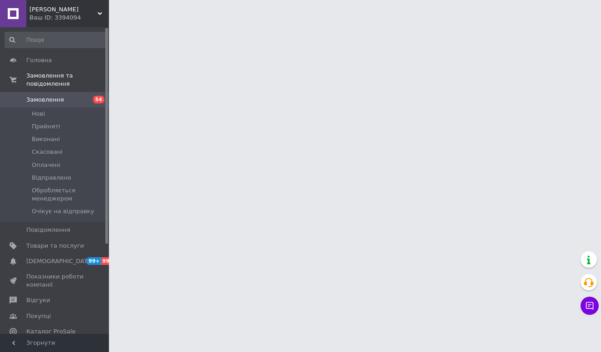
click at [585, 306] on icon at bounding box center [589, 305] width 9 height 9
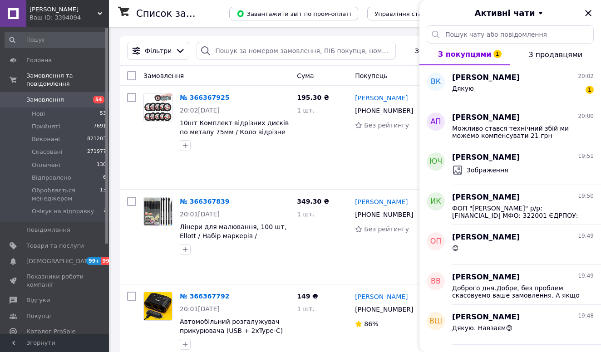
click at [86, 16] on div "Ваш ID: 3394094" at bounding box center [68, 18] width 79 height 8
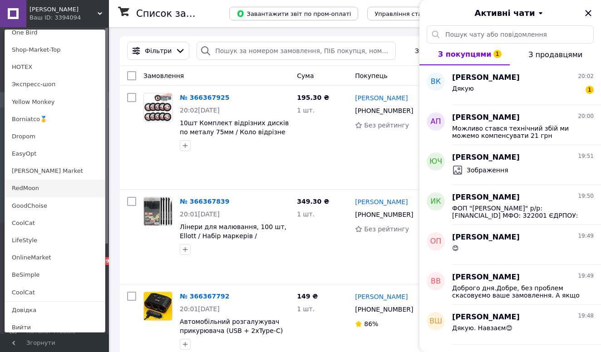
scroll to position [620, 0]
click at [29, 181] on link "RedMoon" at bounding box center [55, 188] width 100 height 17
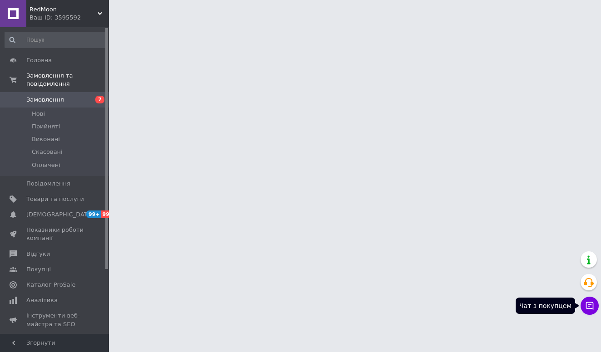
click at [592, 307] on icon at bounding box center [590, 306] width 8 height 8
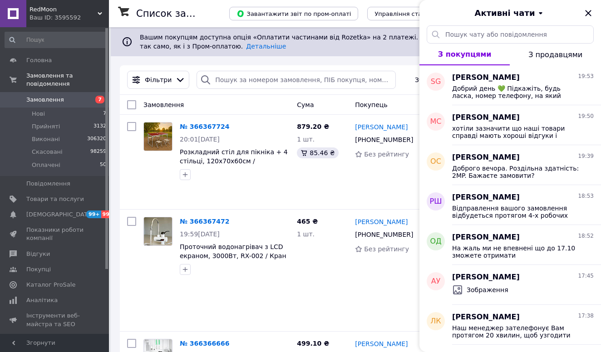
click at [61, 9] on span "RedMoon" at bounding box center [63, 9] width 68 height 8
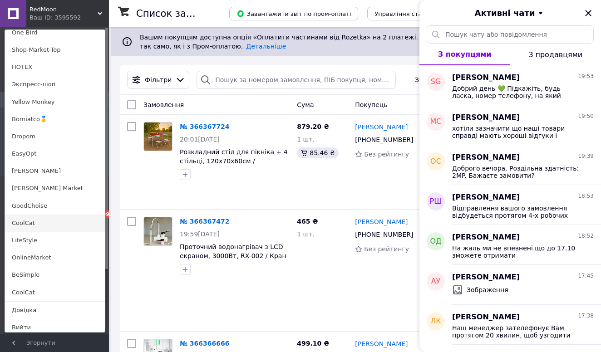
scroll to position [620, 0]
click at [36, 204] on link "GoodChoise" at bounding box center [55, 206] width 100 height 17
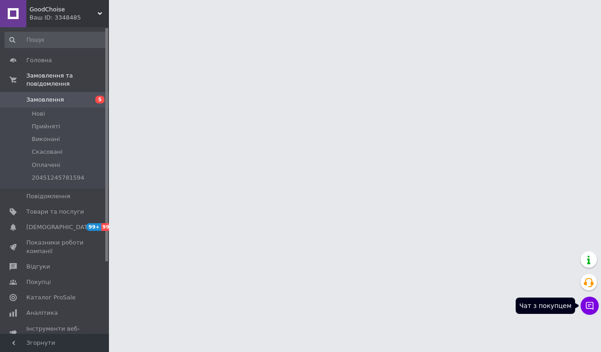
click at [590, 306] on icon at bounding box center [589, 305] width 9 height 9
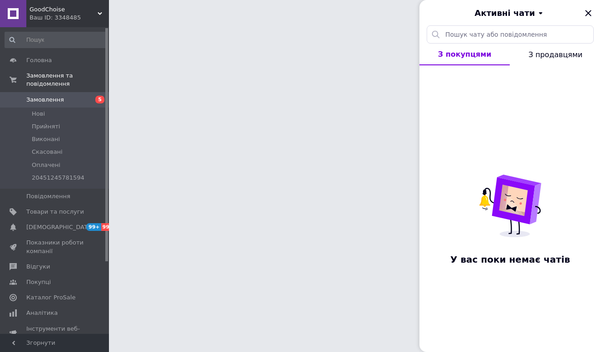
click at [64, 20] on div "Ваш ID: 3348485" at bounding box center [68, 18] width 79 height 8
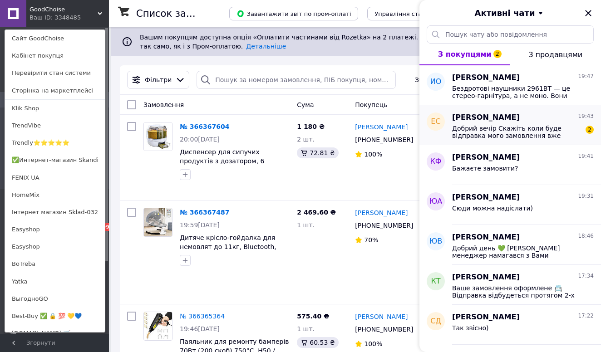
click at [485, 116] on span "елена статная" at bounding box center [486, 117] width 68 height 10
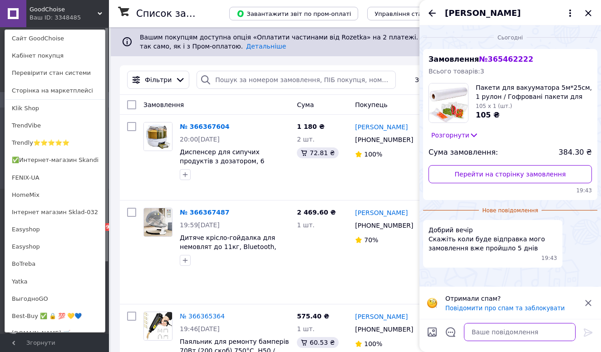
click at [483, 328] on textarea at bounding box center [520, 332] width 112 height 18
paste textarea "Добрий день 💚 Ваше замовлення вже спаковане та передане перевізнику 🚚 Номер ТТН…"
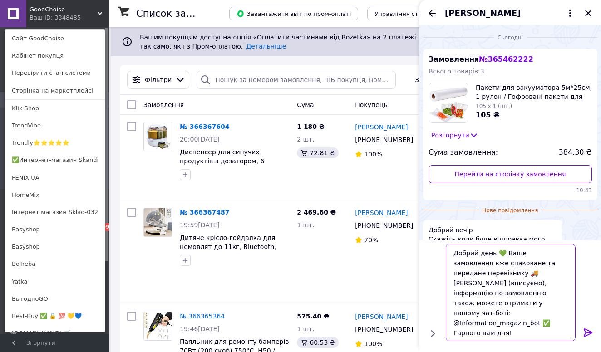
click at [467, 287] on textarea "Добрий день 💚 Ваше замовлення вже спаковане та передане перевізнику 🚚 Номер ТТН…" at bounding box center [510, 292] width 130 height 97
drag, startPoint x: 488, startPoint y: 281, endPoint x: 432, endPoint y: 281, distance: 55.8
click at [432, 281] on div "Добрий день 💚 Ваше замовлення вже спаковане та передане перевізнику 🚚 Номер ТТН…" at bounding box center [510, 292] width 174 height 104
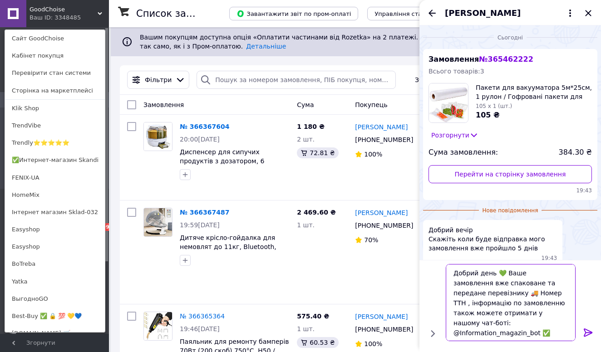
paste textarea "0503777696930"
type textarea "Добрий день 💚 Ваше замовлення вже спаковане та передане перевізнику 🚚 Номер ТТН…"
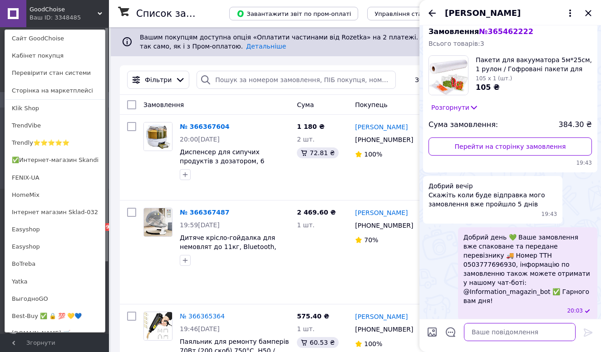
scroll to position [25, 0]
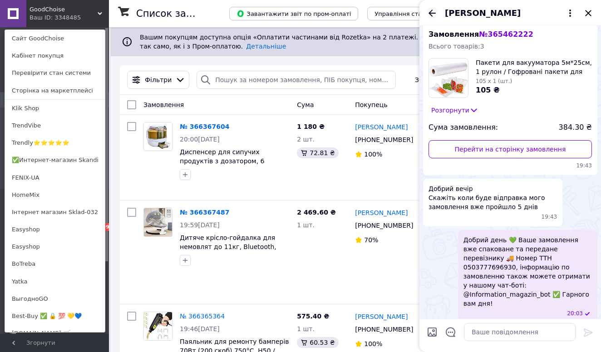
click at [433, 13] on icon "Назад" at bounding box center [431, 13] width 7 height 7
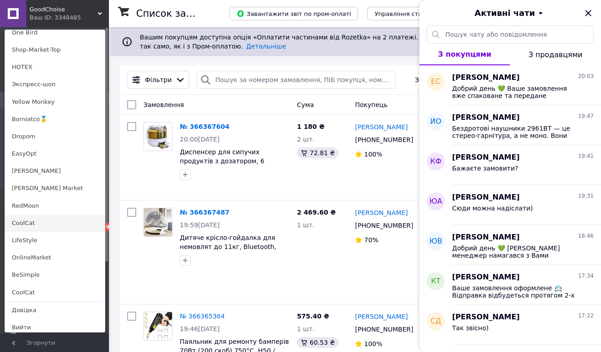
scroll to position [620, 0]
click at [32, 222] on link "CoolCat" at bounding box center [55, 223] width 100 height 17
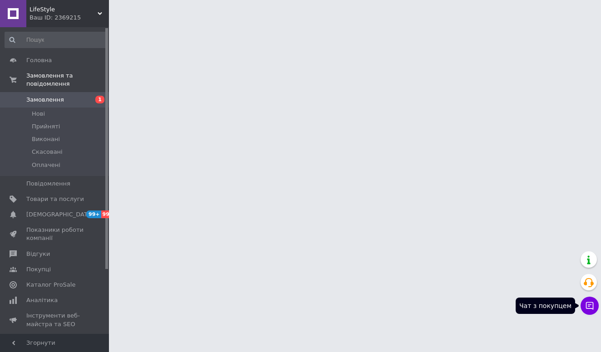
click at [581, 304] on button "Чат з покупцем" at bounding box center [589, 306] width 18 height 18
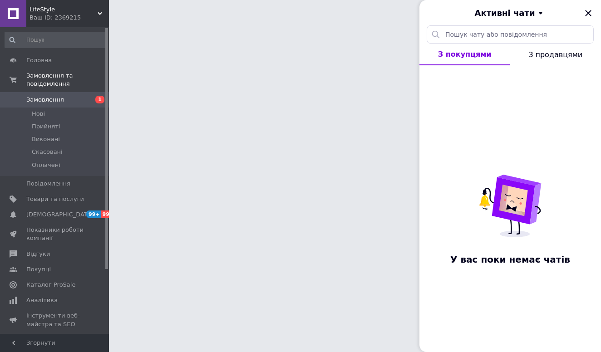
click at [49, 10] on span "LifeStyle" at bounding box center [63, 9] width 68 height 8
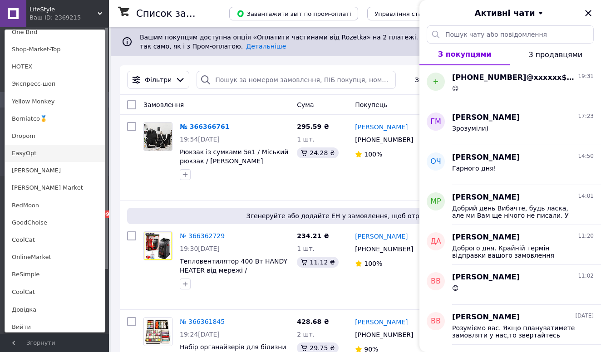
scroll to position [620, 0]
click at [28, 156] on link "EasyOpt" at bounding box center [55, 154] width 100 height 17
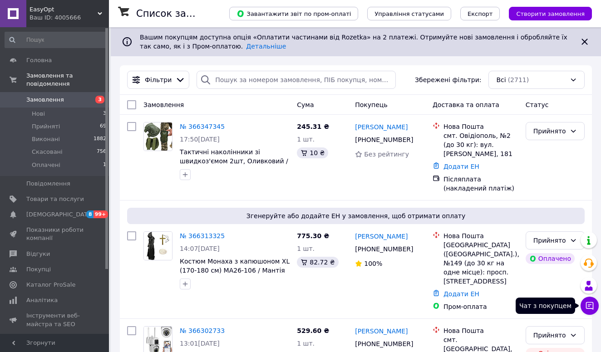
click at [590, 308] on icon at bounding box center [590, 306] width 8 height 8
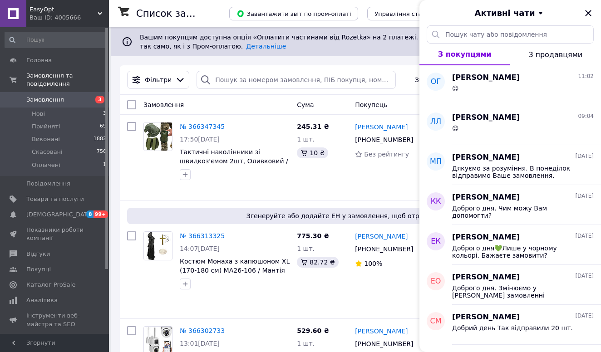
click at [57, 16] on div "Ваш ID: 4005666" at bounding box center [68, 18] width 79 height 8
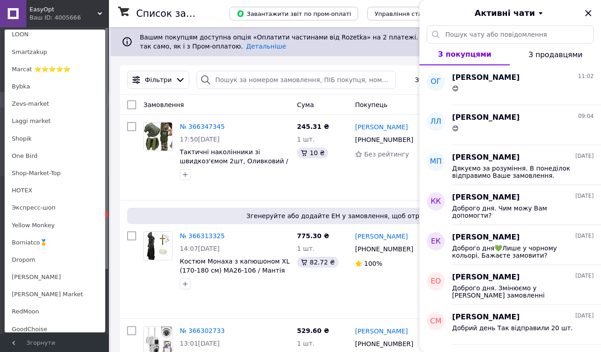
scroll to position [387, 0]
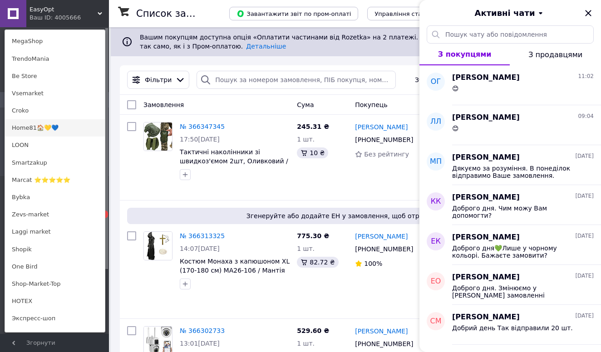
click at [54, 119] on link "Home81🏠💛💙" at bounding box center [55, 127] width 100 height 17
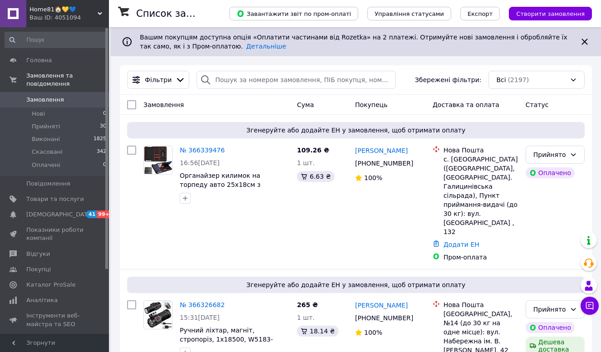
click at [598, 309] on div "Чат з покупцем" at bounding box center [589, 306] width 18 height 18
click at [591, 302] on icon at bounding box center [589, 305] width 9 height 9
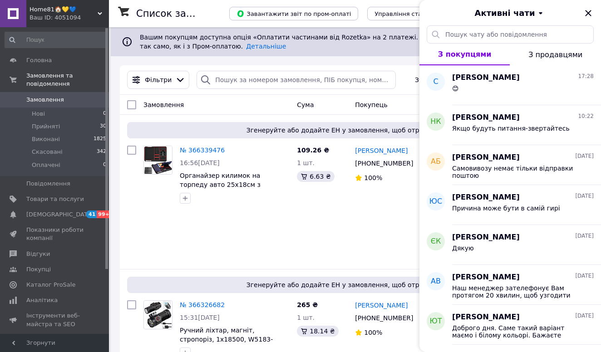
click at [71, 6] on span "Home81🏠💛💙" at bounding box center [63, 9] width 68 height 8
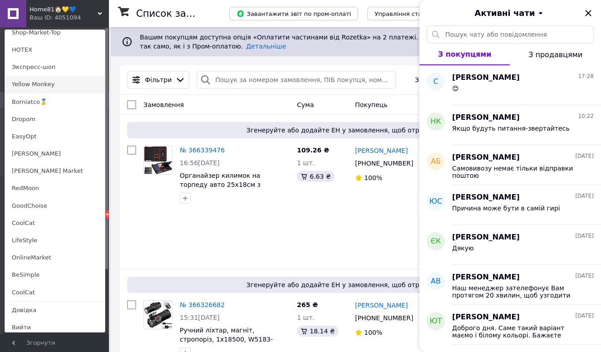
scroll to position [620, 0]
click at [49, 80] on link "Yellow Monkey" at bounding box center [55, 84] width 100 height 17
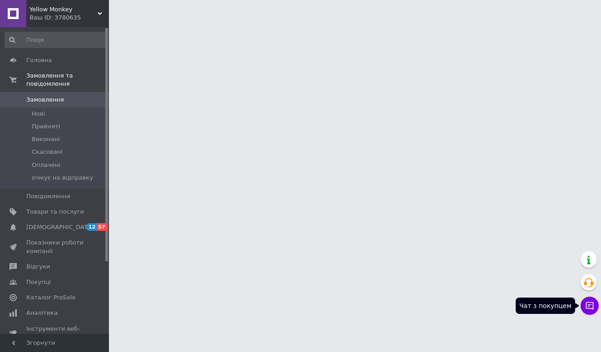
click at [590, 300] on button "Чат з покупцем" at bounding box center [589, 306] width 18 height 18
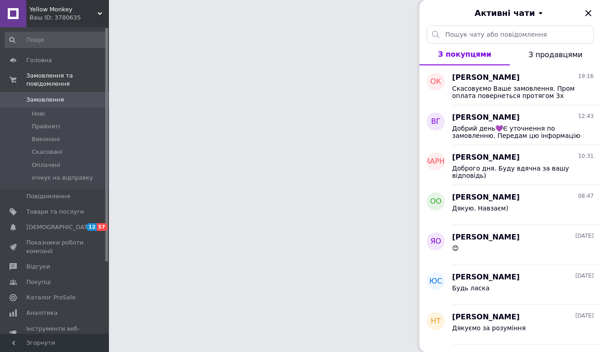
drag, startPoint x: 59, startPoint y: 14, endPoint x: 59, endPoint y: 90, distance: 76.2
click at [59, 14] on div "Ваш ID: 3780635" at bounding box center [68, 18] width 79 height 8
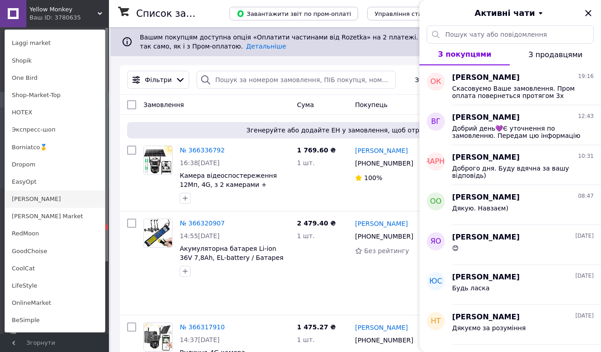
scroll to position [574, 0]
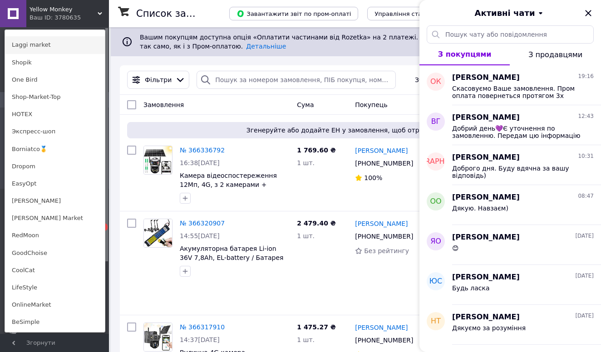
click at [48, 47] on link "Laggi market" at bounding box center [55, 44] width 100 height 17
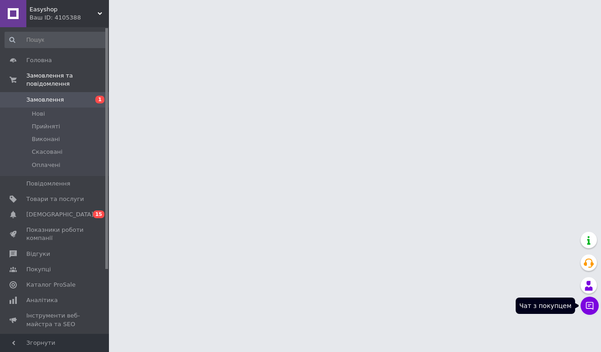
click at [588, 306] on icon at bounding box center [590, 306] width 8 height 8
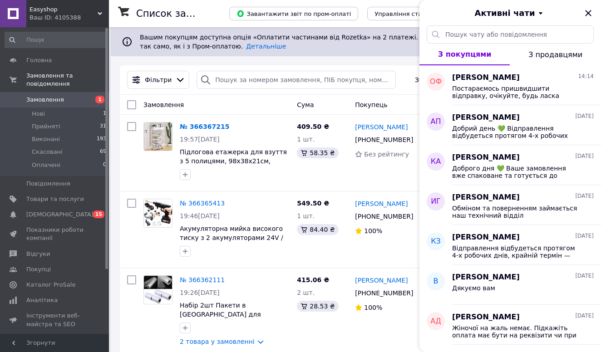
click at [70, 7] on span "Easyshop" at bounding box center [63, 9] width 68 height 8
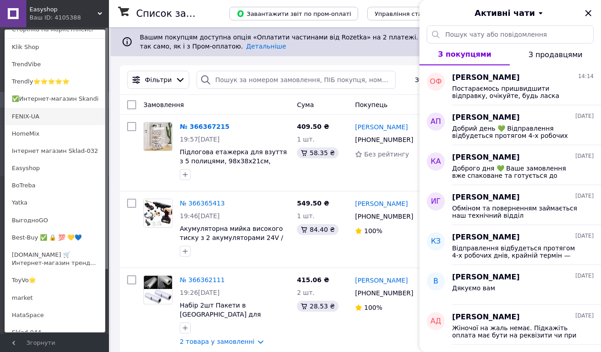
scroll to position [68, 0]
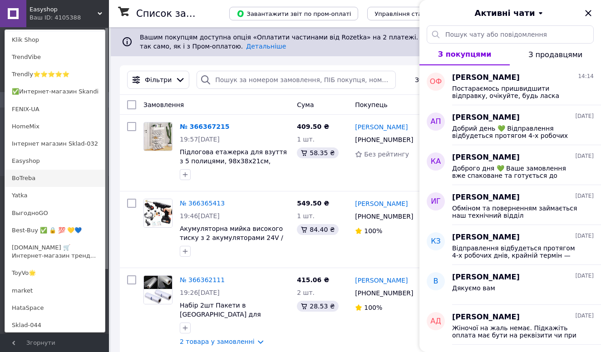
click at [24, 178] on link "BoTreba" at bounding box center [55, 178] width 100 height 17
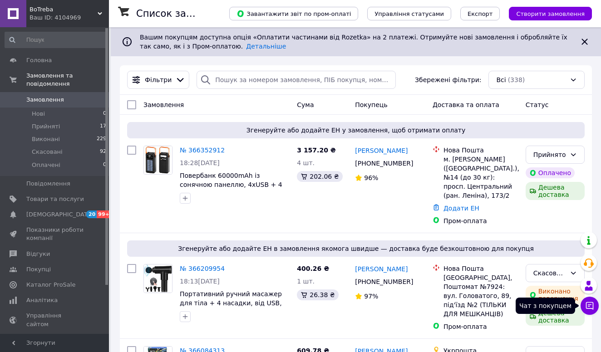
click at [587, 311] on button "Чат з покупцем" at bounding box center [589, 306] width 18 height 18
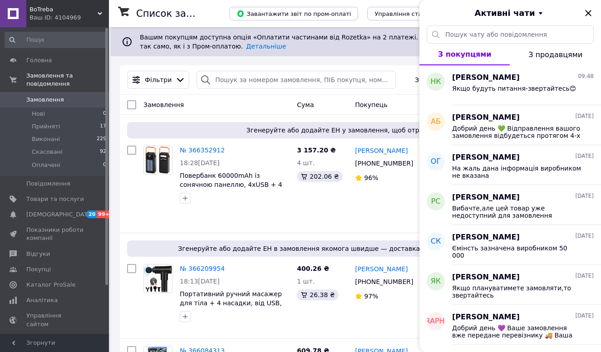
click at [83, 15] on div "Ваш ID: 4104969" at bounding box center [68, 18] width 79 height 8
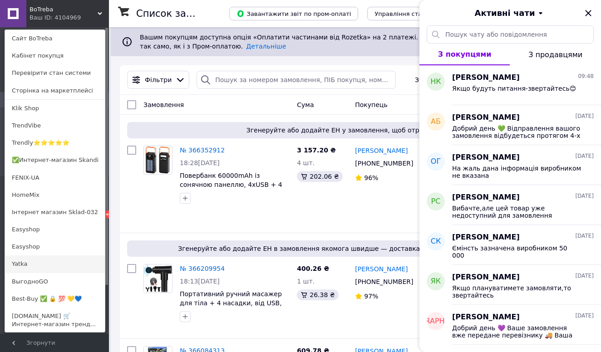
scroll to position [18, 0]
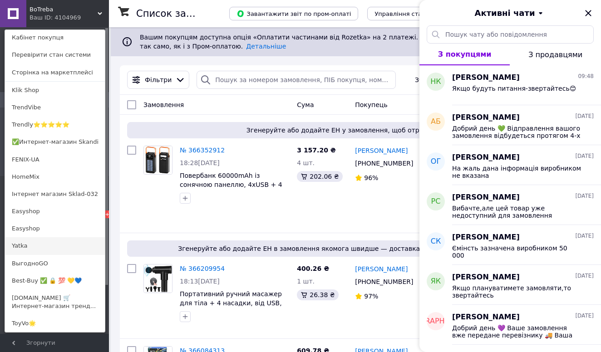
click at [44, 244] on link "Yatka" at bounding box center [55, 245] width 100 height 17
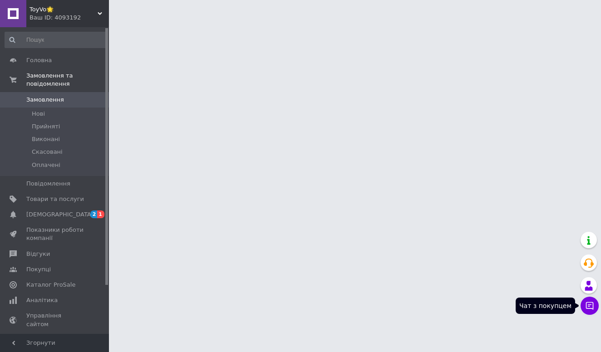
click at [590, 313] on button "Чат з покупцем" at bounding box center [589, 306] width 18 height 18
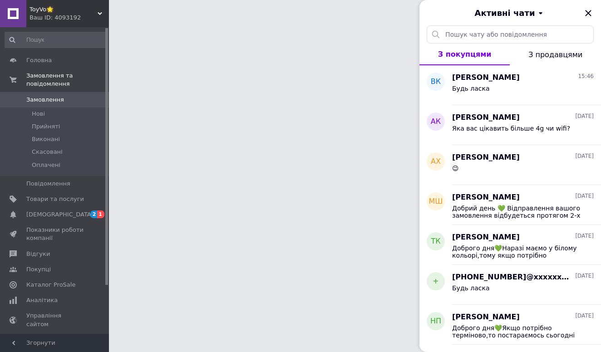
click at [63, 16] on div "Ваш ID: 4093192" at bounding box center [68, 18] width 79 height 8
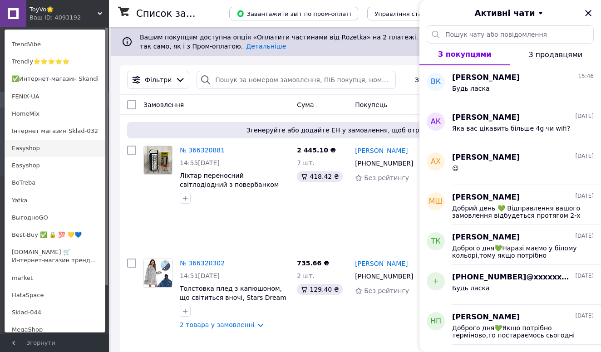
scroll to position [88, 0]
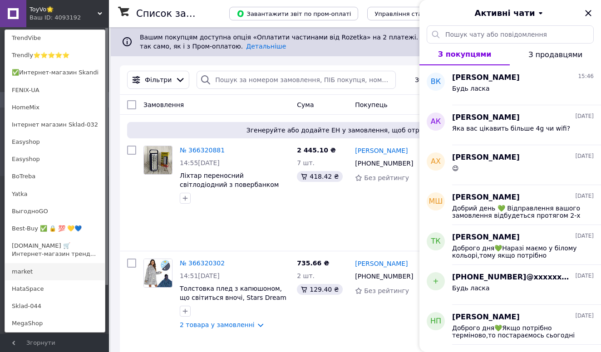
click at [34, 269] on link "market" at bounding box center [55, 271] width 100 height 17
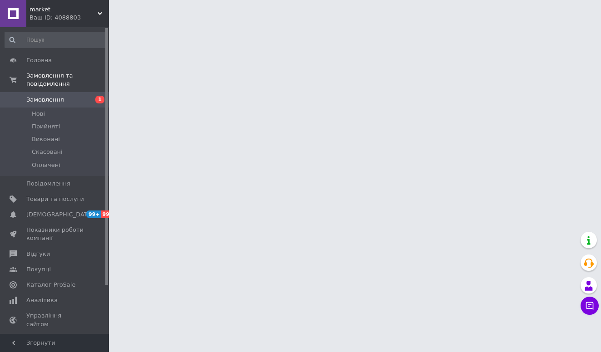
click at [595, 311] on button "Чат з покупцем" at bounding box center [589, 306] width 18 height 18
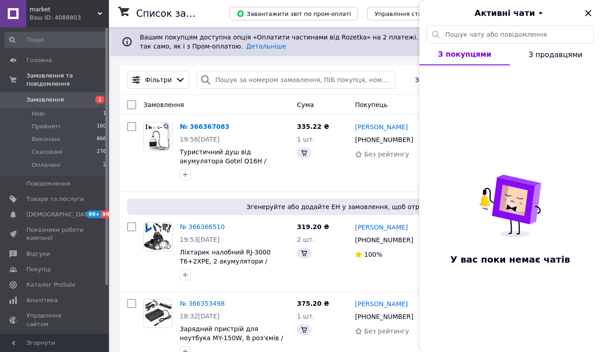
click at [64, 14] on div "Ваш ID: 4088803" at bounding box center [68, 18] width 79 height 8
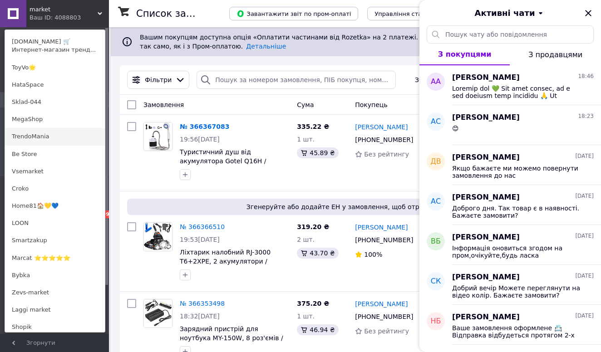
scroll to position [291, 0]
click at [45, 82] on link "HataSpace" at bounding box center [55, 85] width 100 height 17
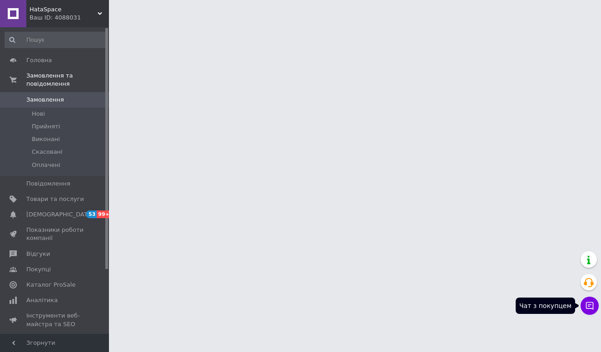
click at [585, 301] on button "Чат з покупцем" at bounding box center [589, 306] width 18 height 18
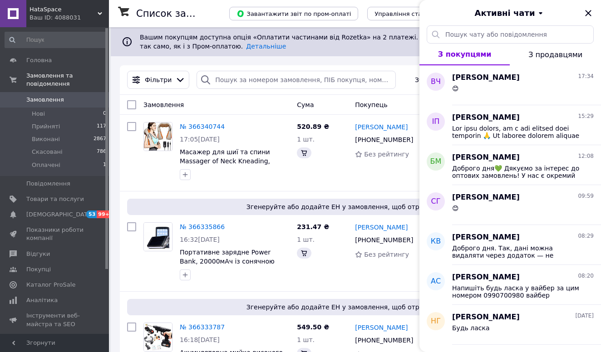
click at [75, 18] on div "Ваш ID: 4088031" at bounding box center [68, 18] width 79 height 8
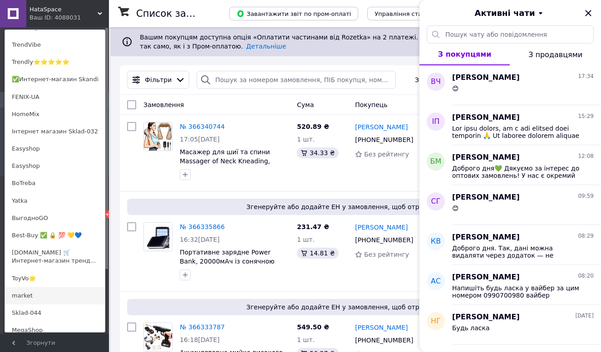
scroll to position [132, 0]
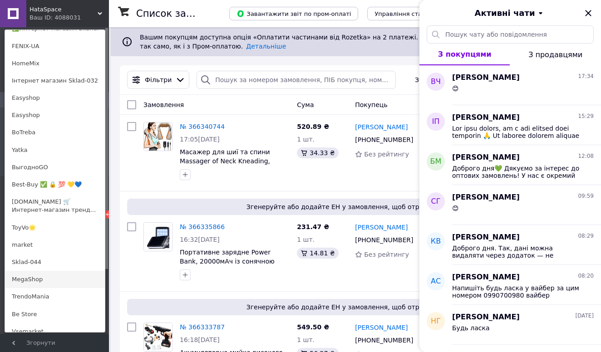
click at [39, 278] on link "MegaShop" at bounding box center [55, 279] width 100 height 17
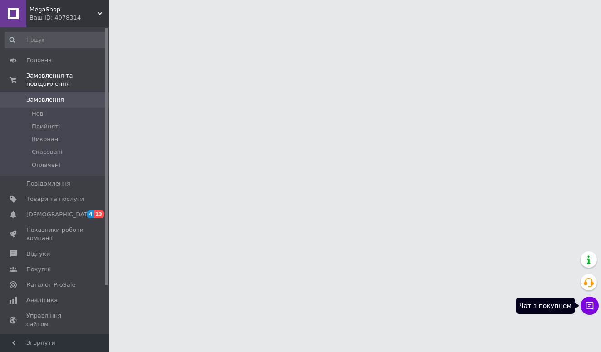
click at [584, 307] on button "Чат з покупцем" at bounding box center [589, 306] width 18 height 18
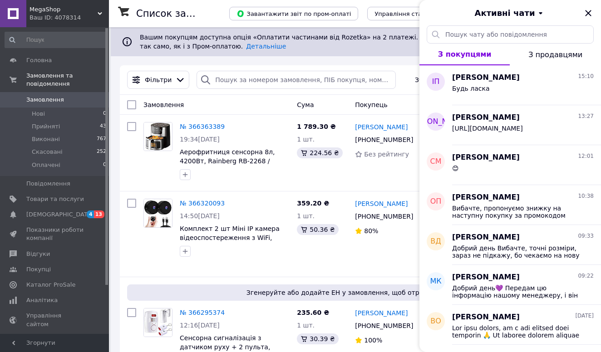
click at [69, 15] on div "Ваш ID: 4078314" at bounding box center [68, 18] width 79 height 8
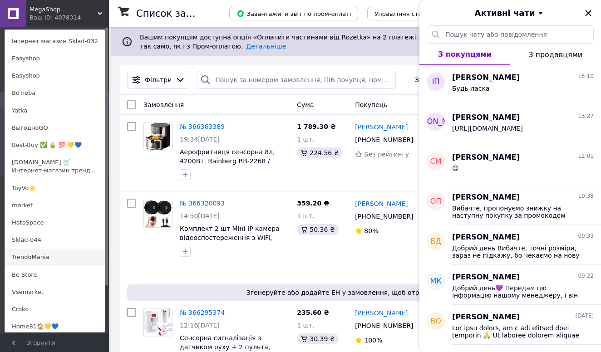
scroll to position [175, 0]
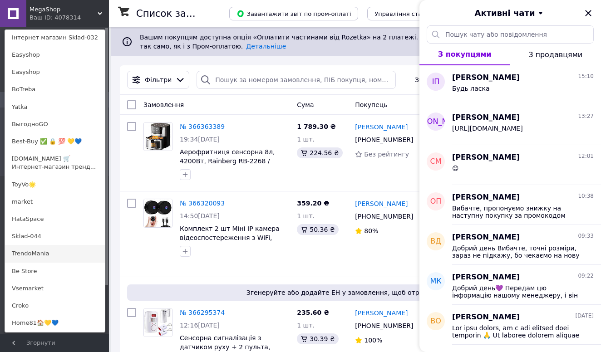
click at [42, 252] on link "TrendoMania" at bounding box center [55, 253] width 100 height 17
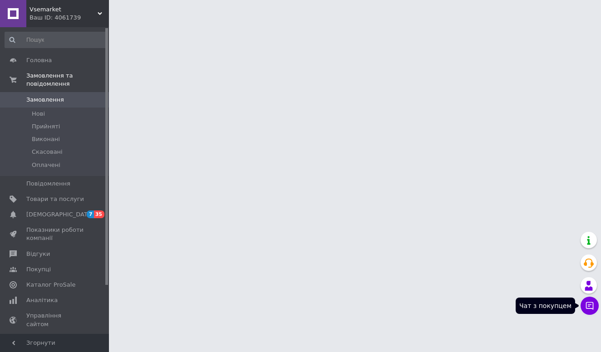
click at [588, 303] on icon at bounding box center [589, 305] width 9 height 9
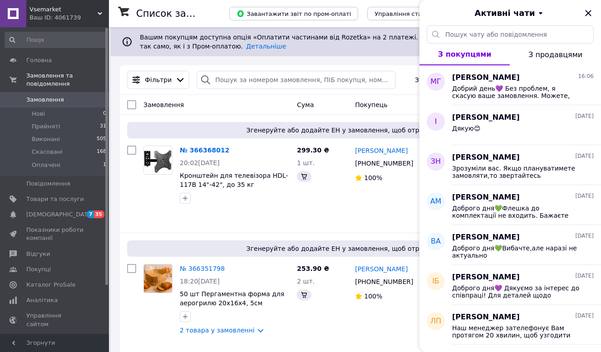
drag, startPoint x: 75, startPoint y: 22, endPoint x: 75, endPoint y: 34, distance: 11.8
click at [75, 22] on div "Vsemarket Ваш ID: 4061739" at bounding box center [67, 13] width 83 height 27
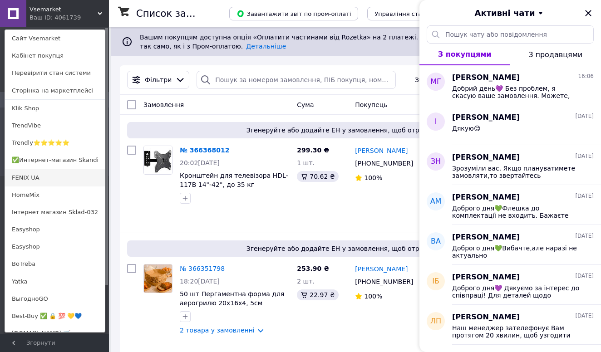
scroll to position [253, 0]
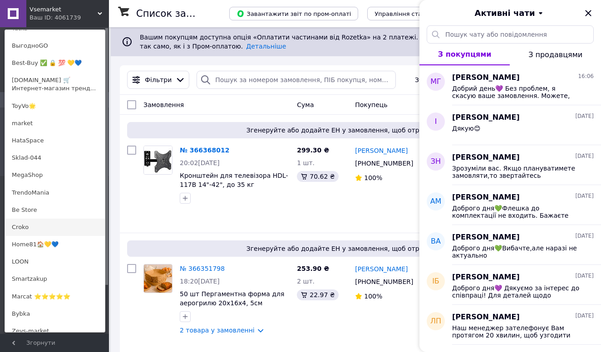
click at [38, 222] on link "Croko" at bounding box center [55, 227] width 100 height 17
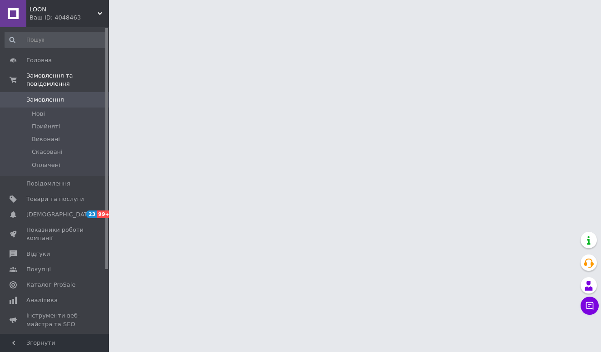
click at [586, 308] on icon at bounding box center [590, 306] width 8 height 8
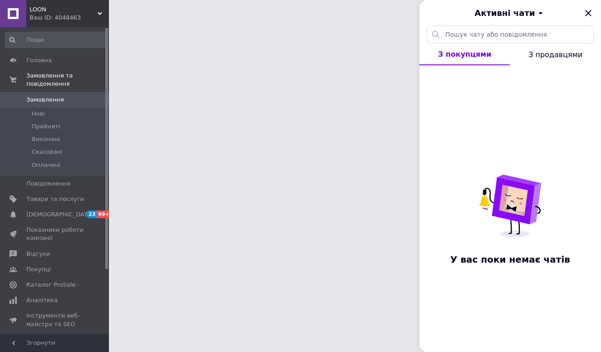
click at [67, 15] on div "Ваш ID: 4048463" at bounding box center [68, 18] width 79 height 8
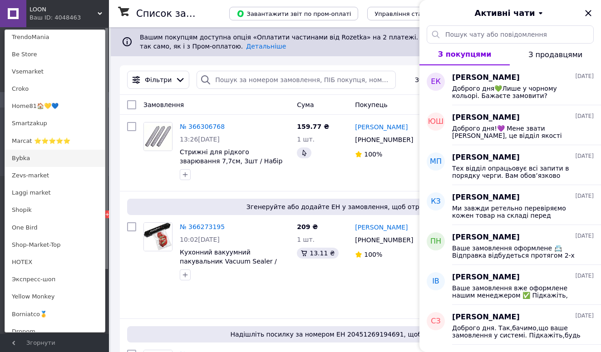
scroll to position [414, 0]
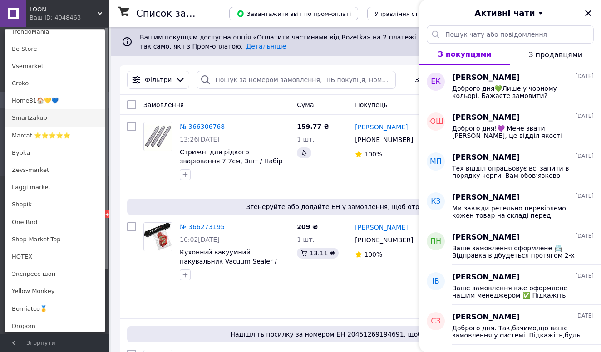
click at [49, 117] on link "Smartzakup" at bounding box center [55, 117] width 100 height 17
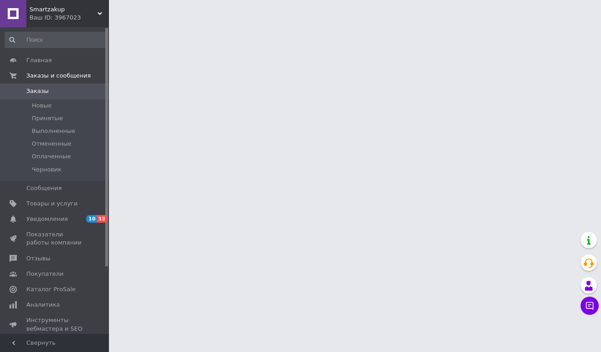
click at [581, 309] on button "Чат с покупателем" at bounding box center [589, 306] width 18 height 18
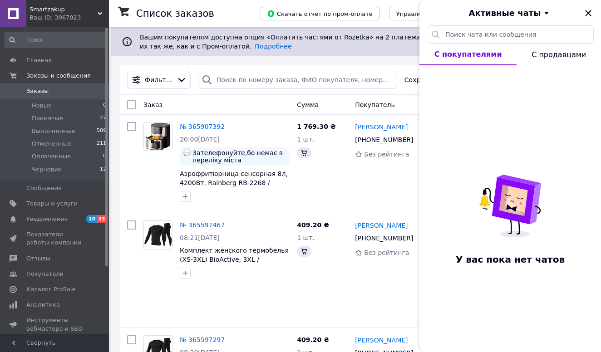
click at [67, 13] on span "Smartzakup" at bounding box center [63, 9] width 68 height 8
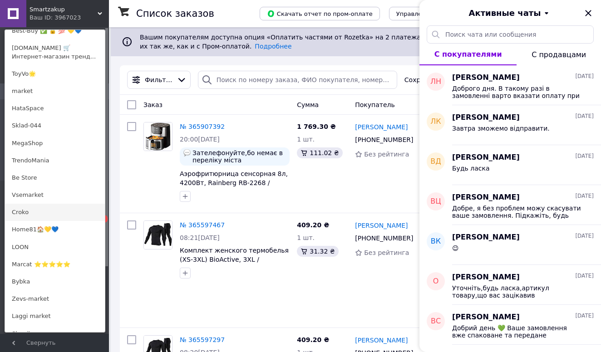
scroll to position [311, 0]
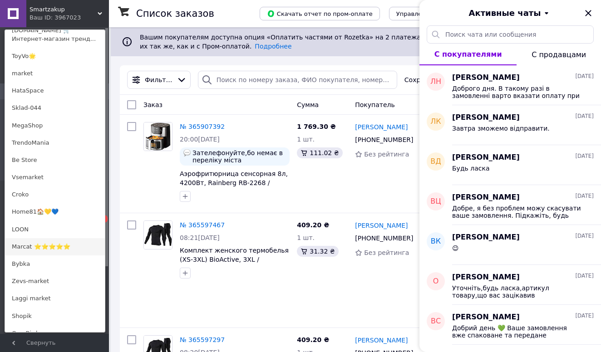
click at [34, 247] on link "Marcat ⭐⭐⭐⭐⭐" at bounding box center [55, 246] width 100 height 17
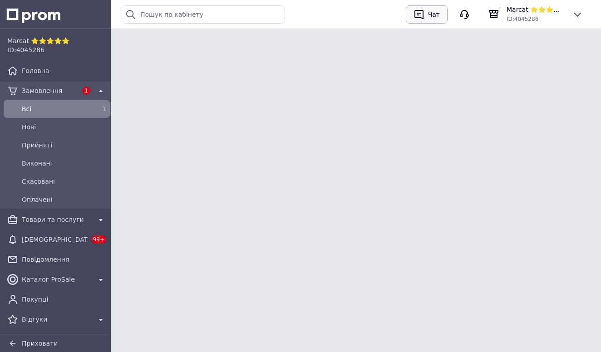
click at [423, 18] on icon "button" at bounding box center [418, 15] width 9 height 10
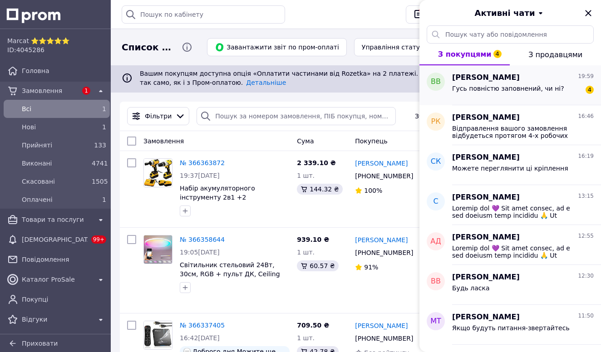
click at [480, 93] on div "Гусь повністю заповнений, чи ні?" at bounding box center [508, 91] width 112 height 13
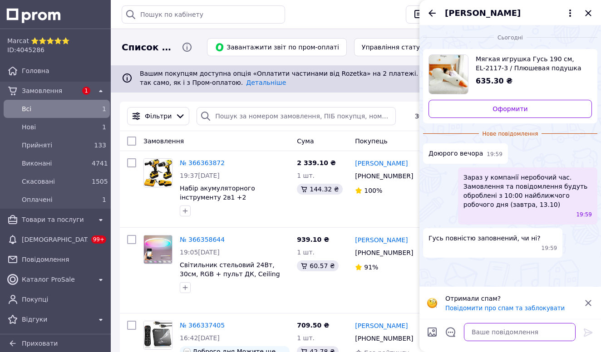
click at [481, 337] on textarea at bounding box center [520, 332] width 112 height 18
type textarea "L"
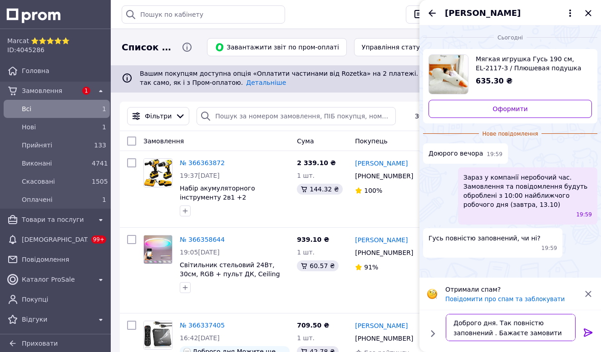
type textarea "Доброго дня. Так повністю заповнений . Бажаєте замовити?"
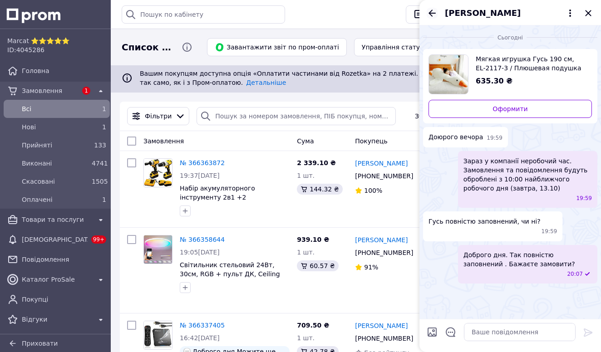
click at [432, 14] on icon "Назад" at bounding box center [431, 13] width 11 height 11
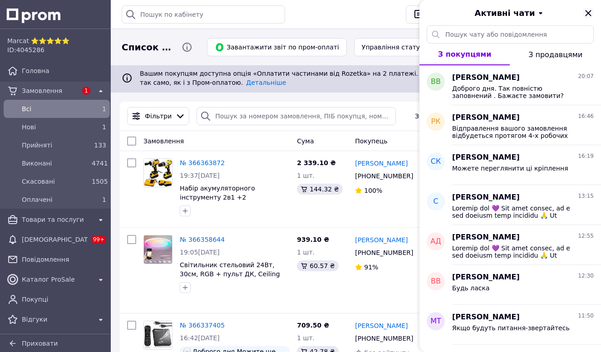
click at [589, 11] on icon "Закрити" at bounding box center [587, 13] width 11 height 11
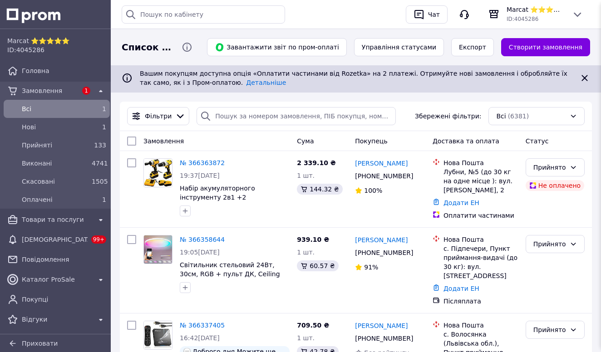
drag, startPoint x: 532, startPoint y: 13, endPoint x: 531, endPoint y: 41, distance: 27.7
click at [532, 13] on span "Marcat ⭐⭐⭐⭐⭐" at bounding box center [535, 9] width 58 height 9
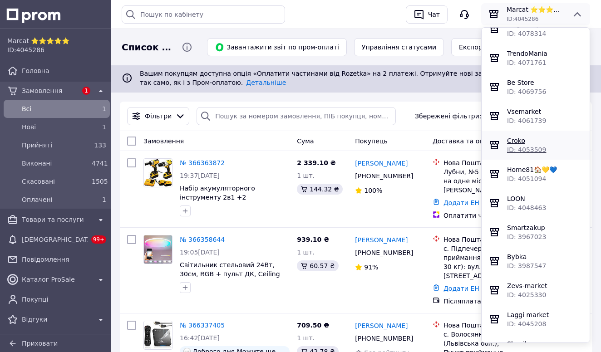
scroll to position [650, 0]
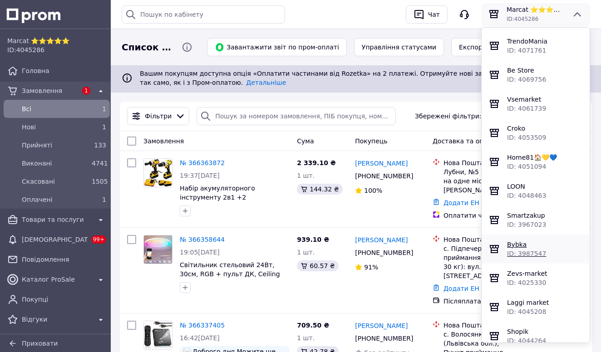
click at [514, 248] on span "Bybka" at bounding box center [517, 244] width 20 height 7
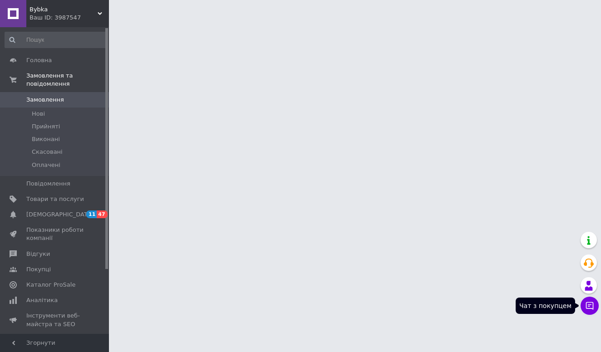
click at [591, 303] on icon at bounding box center [590, 306] width 8 height 8
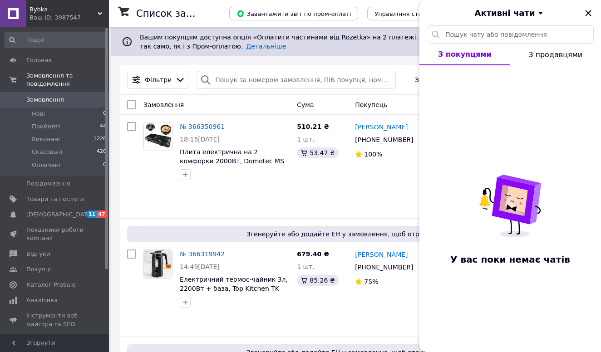
click at [47, 14] on div "Ваш ID: 3987547" at bounding box center [68, 18] width 79 height 8
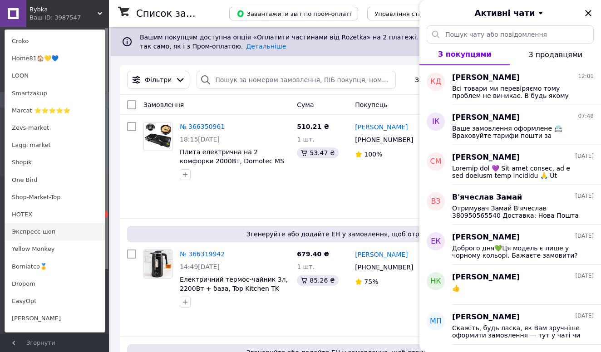
scroll to position [455, 0]
click at [29, 130] on link "Zevs-market" at bounding box center [55, 129] width 100 height 17
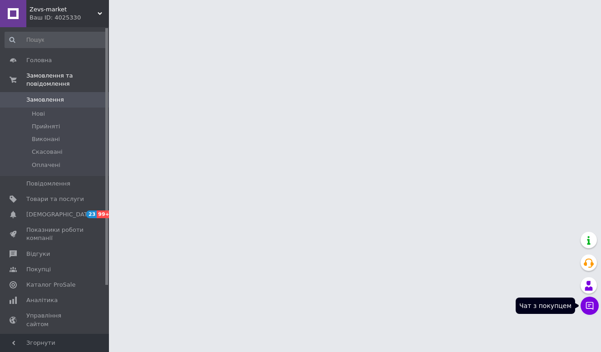
click at [594, 309] on button "Чат з покупцем" at bounding box center [589, 306] width 18 height 18
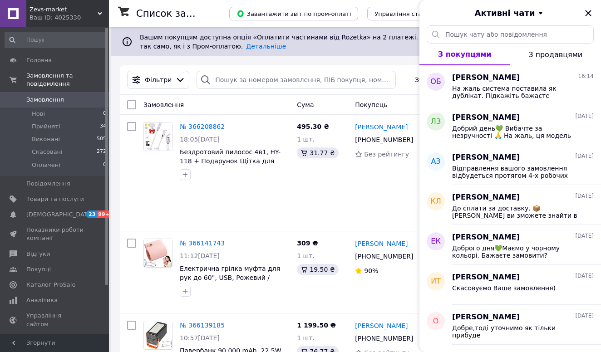
click at [87, 15] on div "Ваш ID: 4025330" at bounding box center [68, 18] width 79 height 8
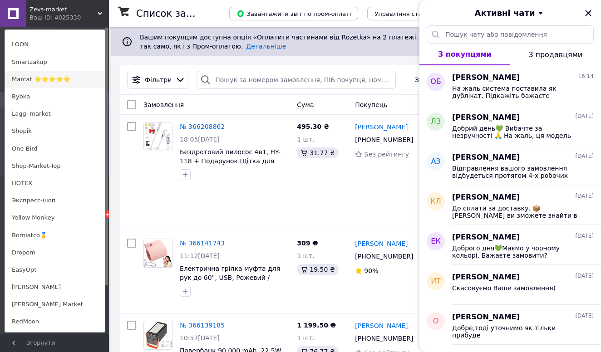
scroll to position [488, 0]
click at [25, 130] on link "Shopik" at bounding box center [55, 130] width 100 height 17
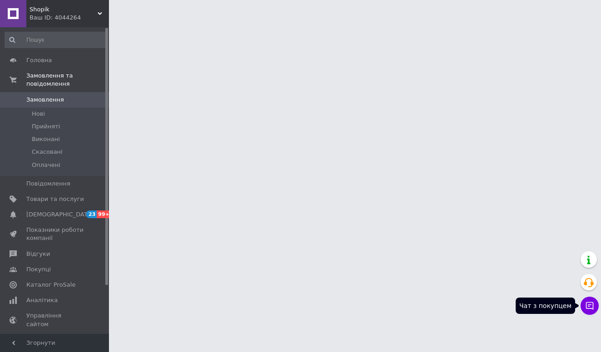
click at [587, 302] on icon at bounding box center [589, 305] width 9 height 9
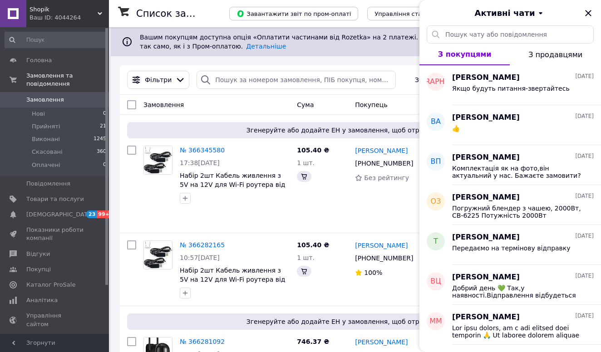
click at [59, 8] on span "Shopik" at bounding box center [63, 9] width 68 height 8
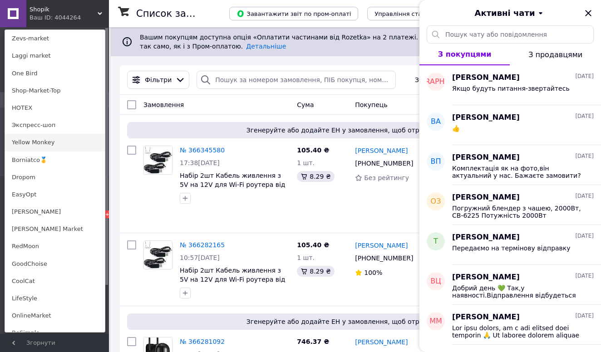
scroll to position [552, 0]
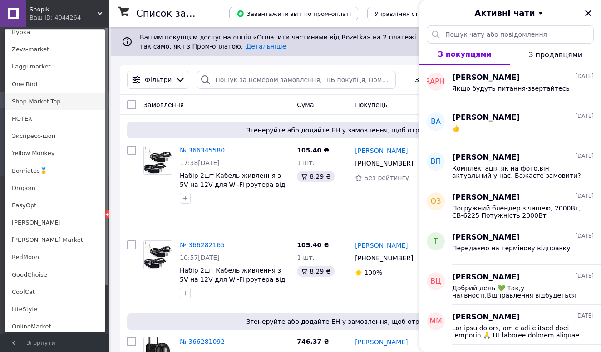
click at [30, 99] on link "Shop-Market-Top" at bounding box center [55, 101] width 100 height 17
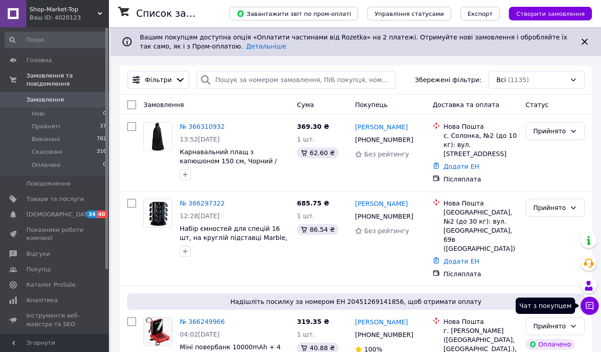
click at [586, 302] on icon at bounding box center [589, 305] width 9 height 9
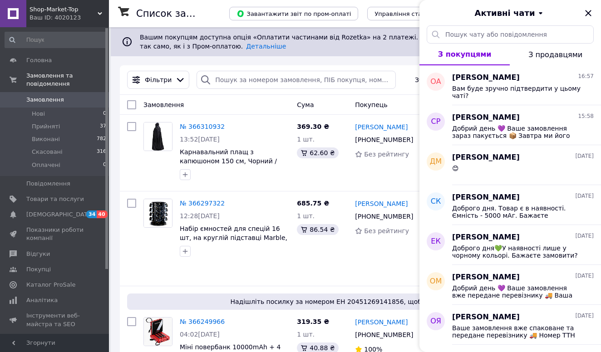
click at [62, 11] on span "Shop-Market-Top" at bounding box center [63, 9] width 68 height 8
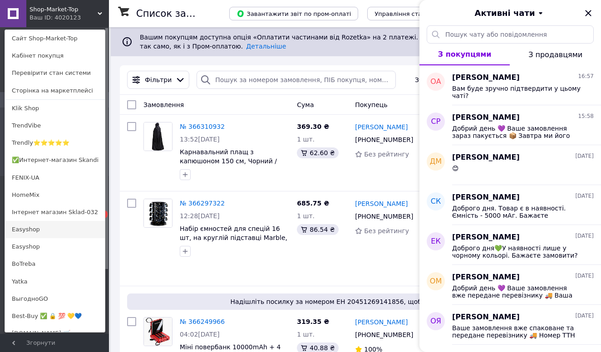
scroll to position [466, 0]
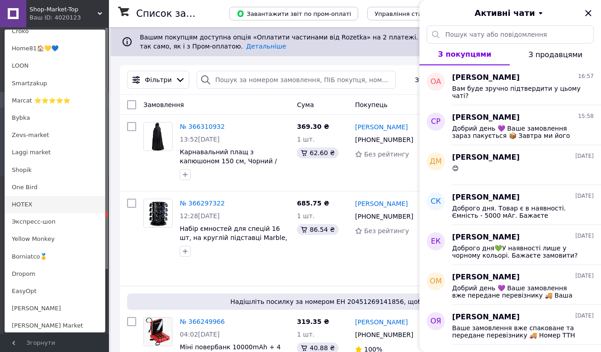
click at [31, 199] on link "HOTEX" at bounding box center [55, 204] width 100 height 17
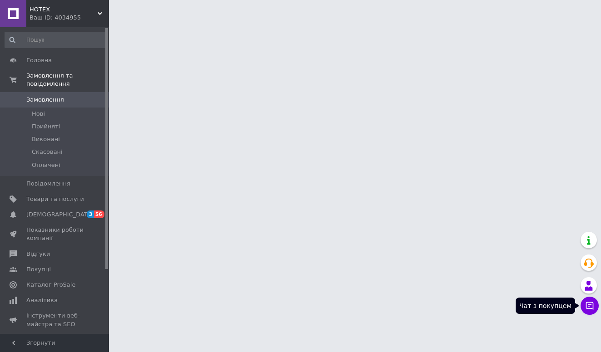
click at [590, 309] on icon at bounding box center [589, 305] width 9 height 9
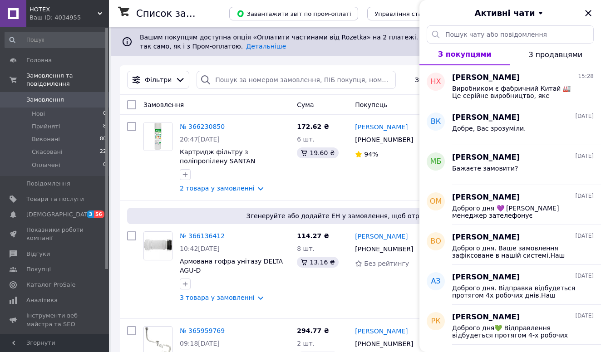
click at [60, 16] on div "Ваш ID: 4034955" at bounding box center [68, 18] width 79 height 8
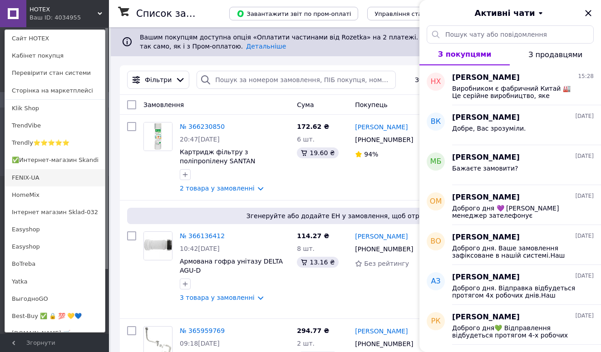
scroll to position [526, 0]
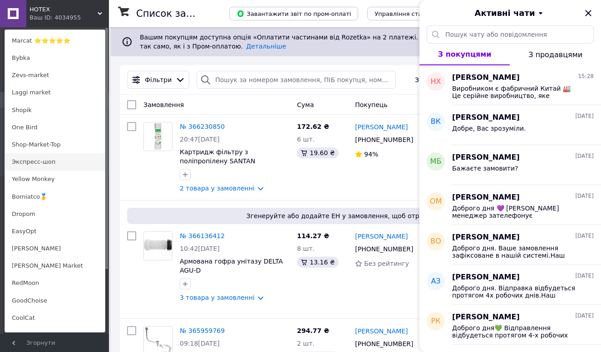
click at [42, 158] on link "Экспресс-шоп" at bounding box center [55, 161] width 100 height 17
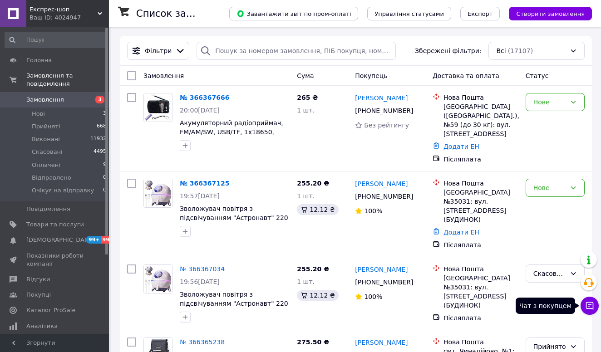
click at [590, 305] on icon at bounding box center [589, 305] width 9 height 9
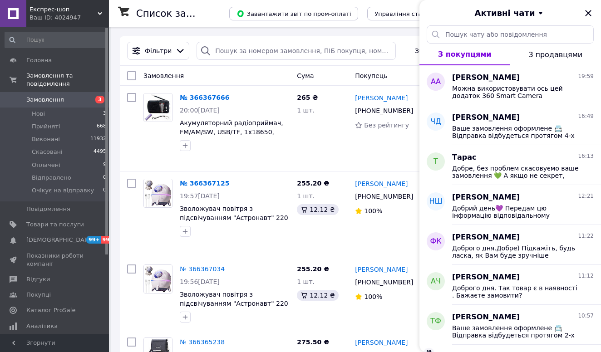
click at [82, 18] on div "Ваш ID: 4024947" at bounding box center [68, 18] width 79 height 8
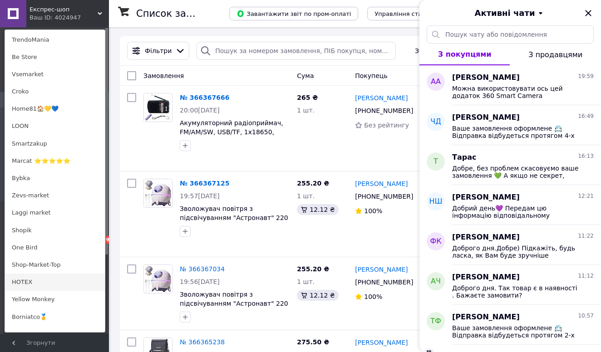
scroll to position [414, 0]
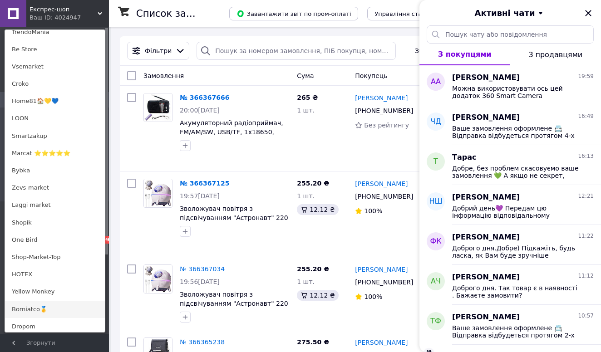
click at [37, 310] on link "Borniatco🥇" at bounding box center [55, 309] width 100 height 17
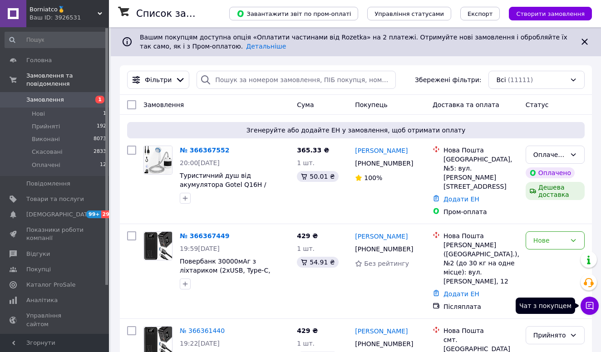
click at [586, 308] on icon at bounding box center [589, 305] width 9 height 9
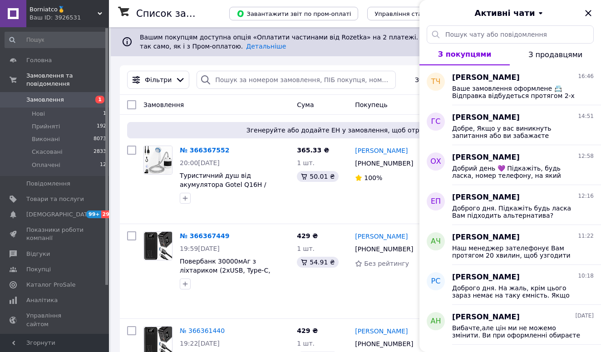
click at [79, 15] on div "Ваш ID: 3926531" at bounding box center [68, 18] width 79 height 8
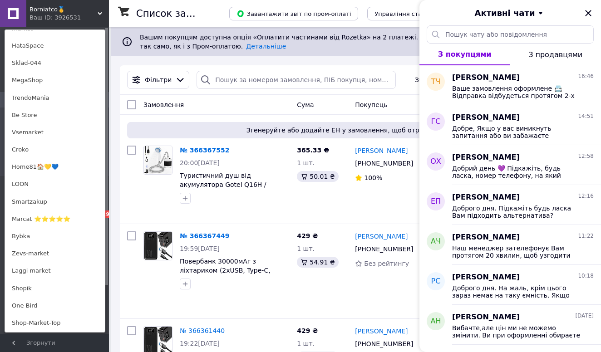
scroll to position [571, 0]
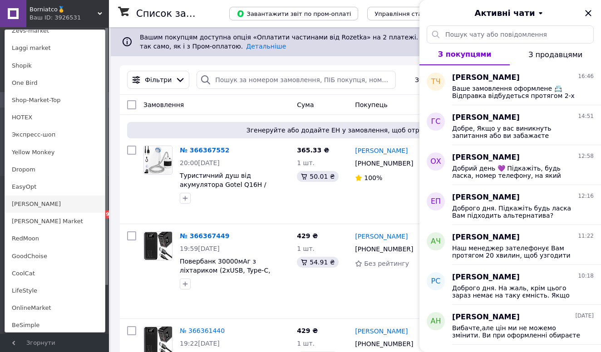
click at [23, 201] on link "[PERSON_NAME]" at bounding box center [55, 203] width 100 height 17
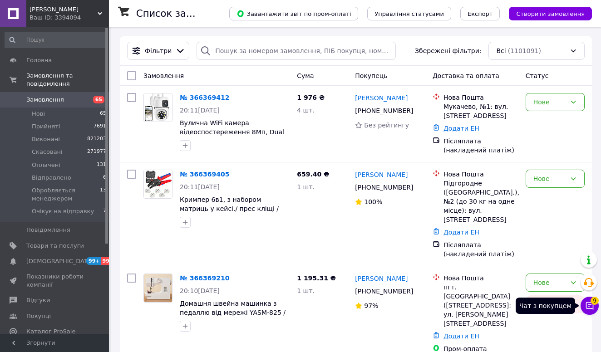
click at [594, 303] on button "Чат з покупцем 9" at bounding box center [589, 306] width 18 height 18
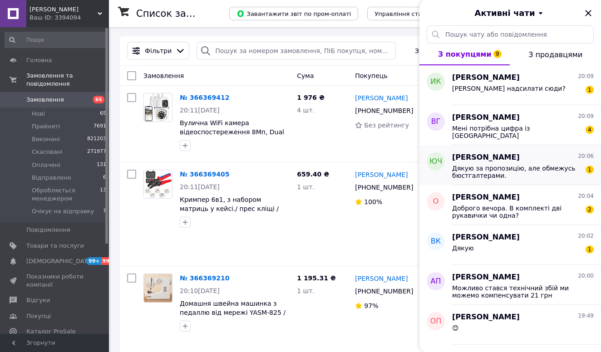
click at [518, 174] on span "Дякую за пропозицію, але обмежусь бюстгалтерами." at bounding box center [516, 172] width 129 height 15
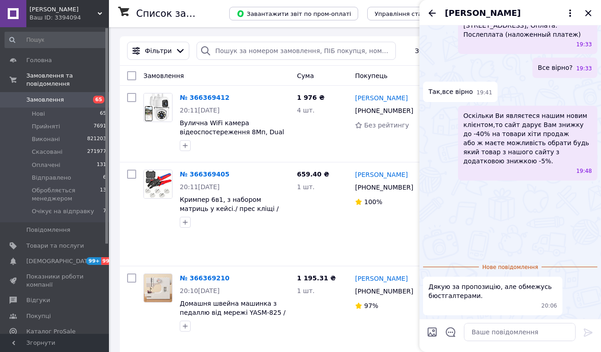
scroll to position [1270, 0]
click at [479, 327] on textarea at bounding box center [520, 332] width 112 height 18
paste textarea "Ваше замовлення оформлене 📇 Відправка відбудеться протягом 2-х робочих днів, кр…"
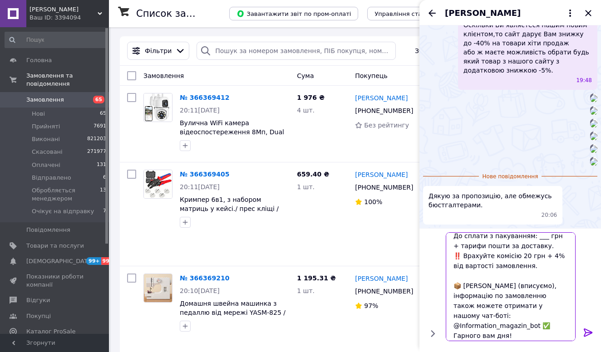
scroll to position [65, 0]
drag, startPoint x: 545, startPoint y: 285, endPoint x: 522, endPoint y: 285, distance: 23.1
click at [522, 285] on textarea "Ваше замовлення оформлене 📇 Відправка відбудеться протягом 2-х робочих днів, кр…" at bounding box center [510, 286] width 130 height 109
drag, startPoint x: 503, startPoint y: 287, endPoint x: 537, endPoint y: 288, distance: 33.6
click at [537, 288] on textarea "Ваше замовлення оформлене 📇 Відправка відбудеться протягом 2-х робочих днів, кр…" at bounding box center [510, 286] width 130 height 109
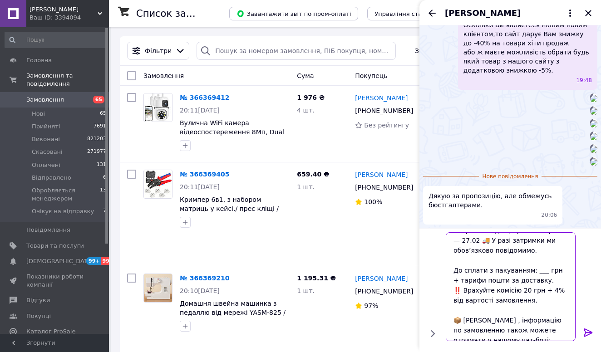
scroll to position [28, 0]
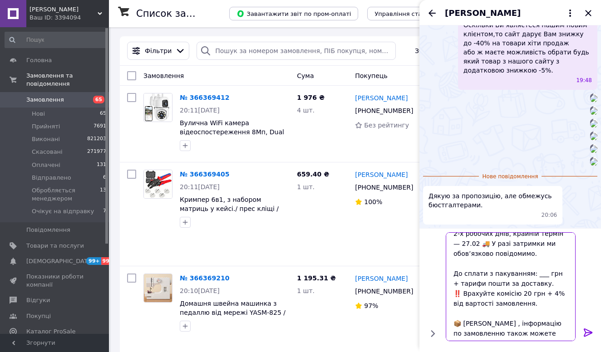
click at [542, 274] on textarea "Ваше замовлення оформлене 📇 Відправка відбудеться протягом 2-х робочих днів, кр…" at bounding box center [510, 286] width 130 height 109
drag, startPoint x: 455, startPoint y: 291, endPoint x: 544, endPoint y: 299, distance: 88.9
click at [544, 299] on textarea "Ваше замовлення оформлене 📇 Відправка відбудеться протягом 2-х робочих днів, кр…" at bounding box center [510, 286] width 130 height 109
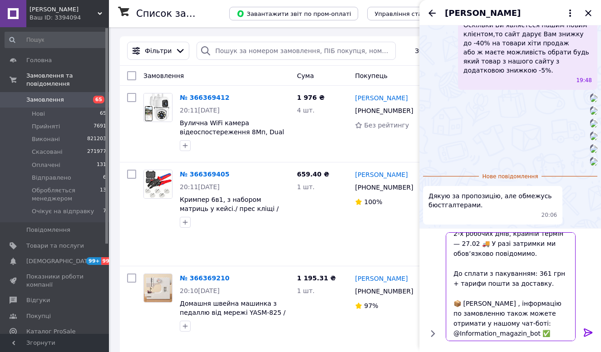
click at [459, 240] on textarea "Ваше замовлення оформлене 📇 Відправка відбудеться протягом 2-х робочих днів, кр…" at bounding box center [510, 286] width 130 height 109
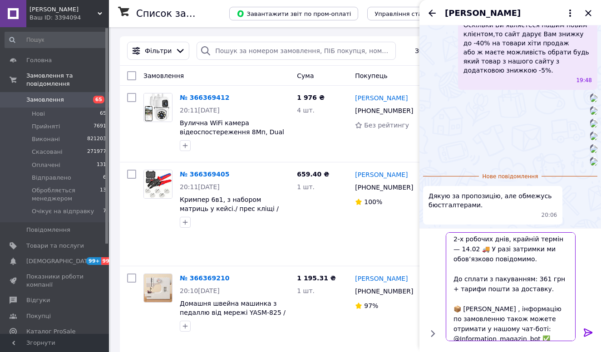
click at [469, 248] on textarea "Ваше замовлення оформлене 📇 Відправка відбудеться протягом 2-х робочих днів, кр…" at bounding box center [510, 286] width 130 height 109
type textarea "Ваше замовлення оформлене 📇 Відправка відбудеться протягом 2-х робочих днів, кр…"
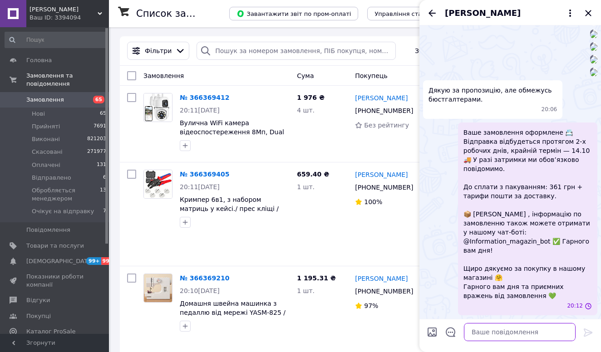
scroll to position [1450, 0]
click at [433, 12] on icon "Назад" at bounding box center [431, 13] width 11 height 11
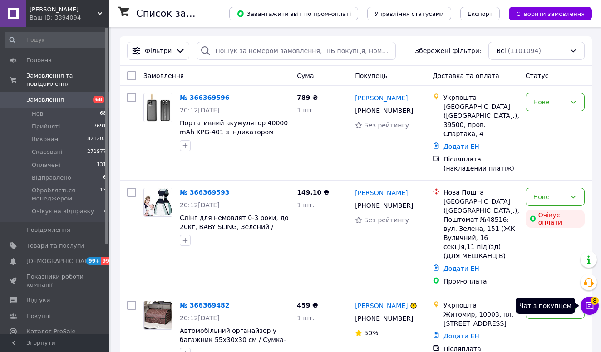
click at [593, 307] on icon at bounding box center [589, 305] width 9 height 9
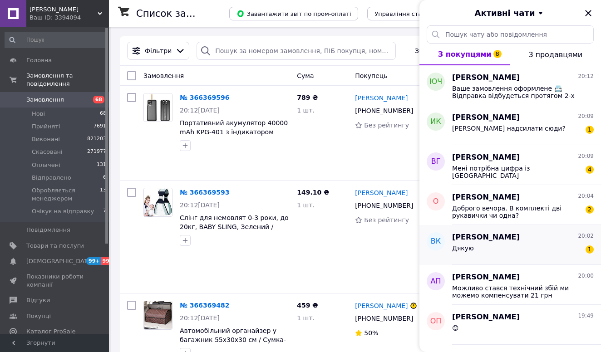
scroll to position [4, 0]
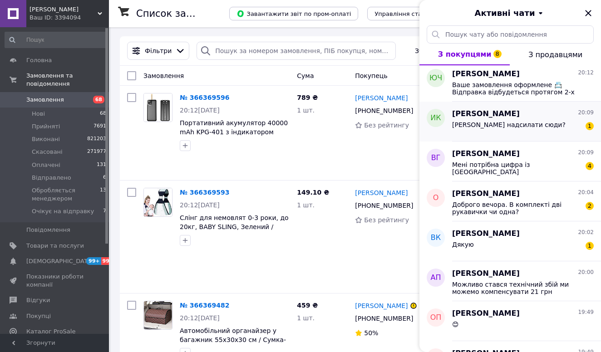
click at [509, 119] on div "[PERSON_NAME] надсилати сюди? 1" at bounding box center [523, 126] width 142 height 15
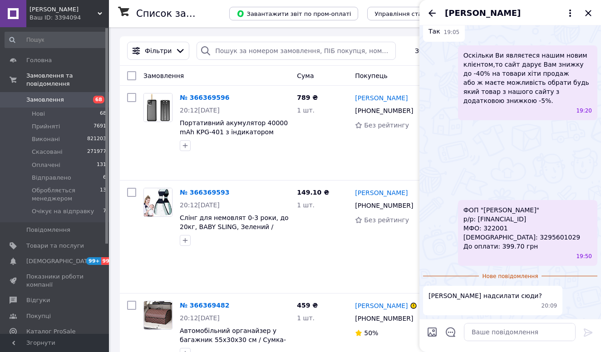
scroll to position [1156, 0]
click at [485, 337] on textarea at bounding box center [520, 332] width 112 height 18
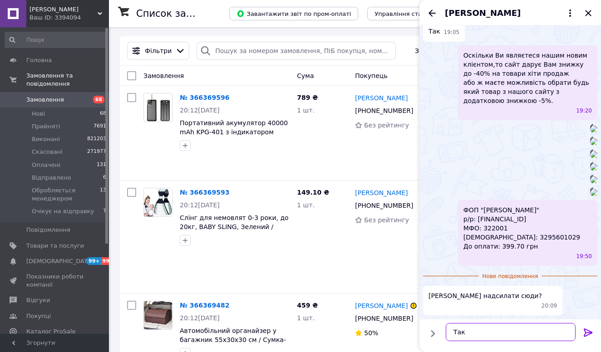
type textarea "Так)"
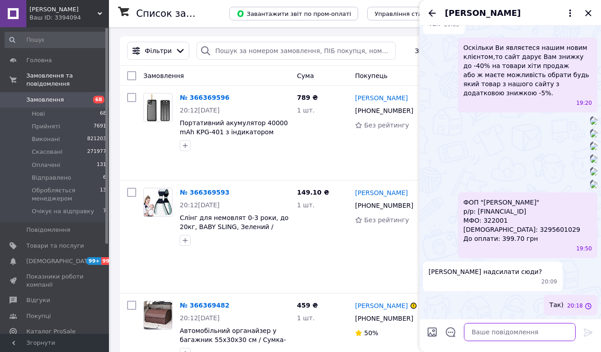
scroll to position [1163, 0]
click at [432, 14] on icon "Назад" at bounding box center [431, 13] width 11 height 11
